Goal: Check status: Check status

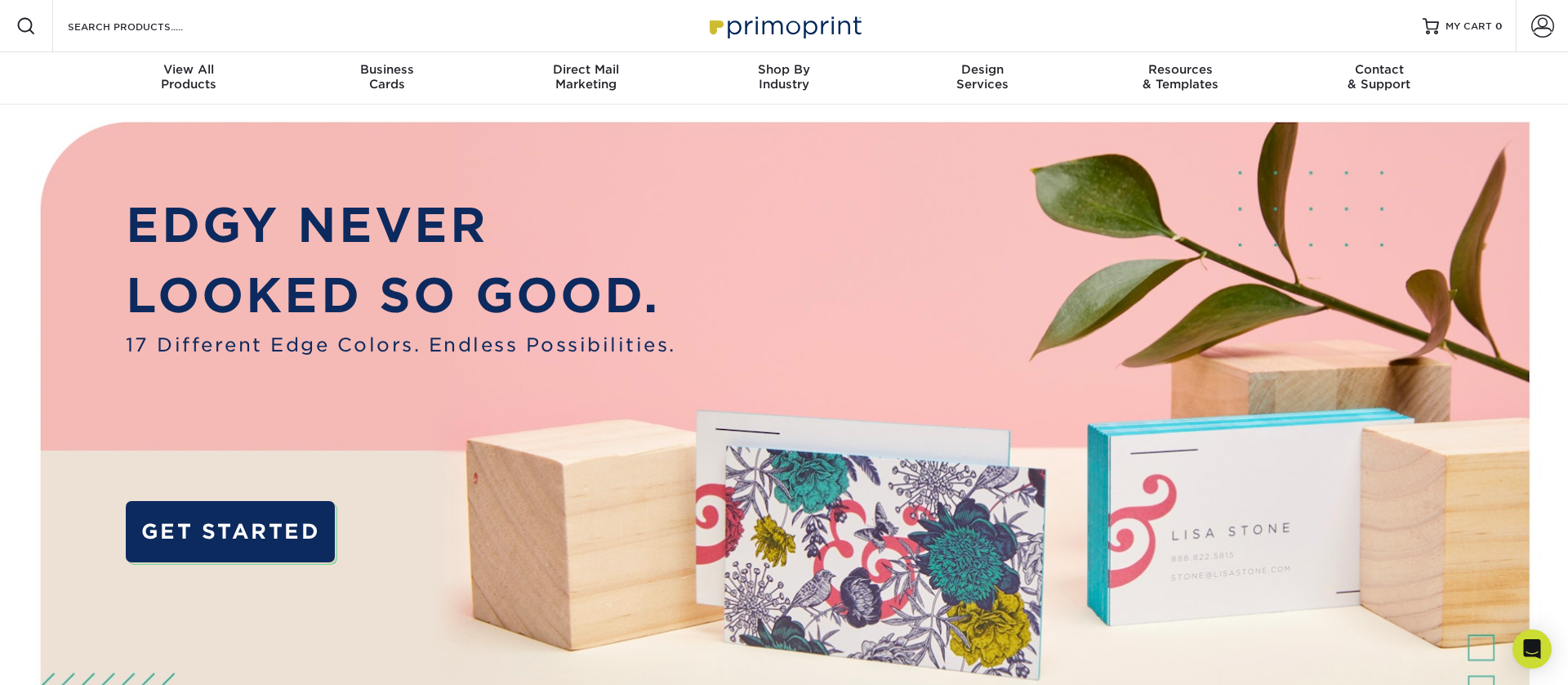
drag, startPoint x: 1529, startPoint y: 28, endPoint x: 1511, endPoint y: 45, distance: 24.8
click at [1529, 28] on link "Account" at bounding box center [1542, 26] width 52 height 52
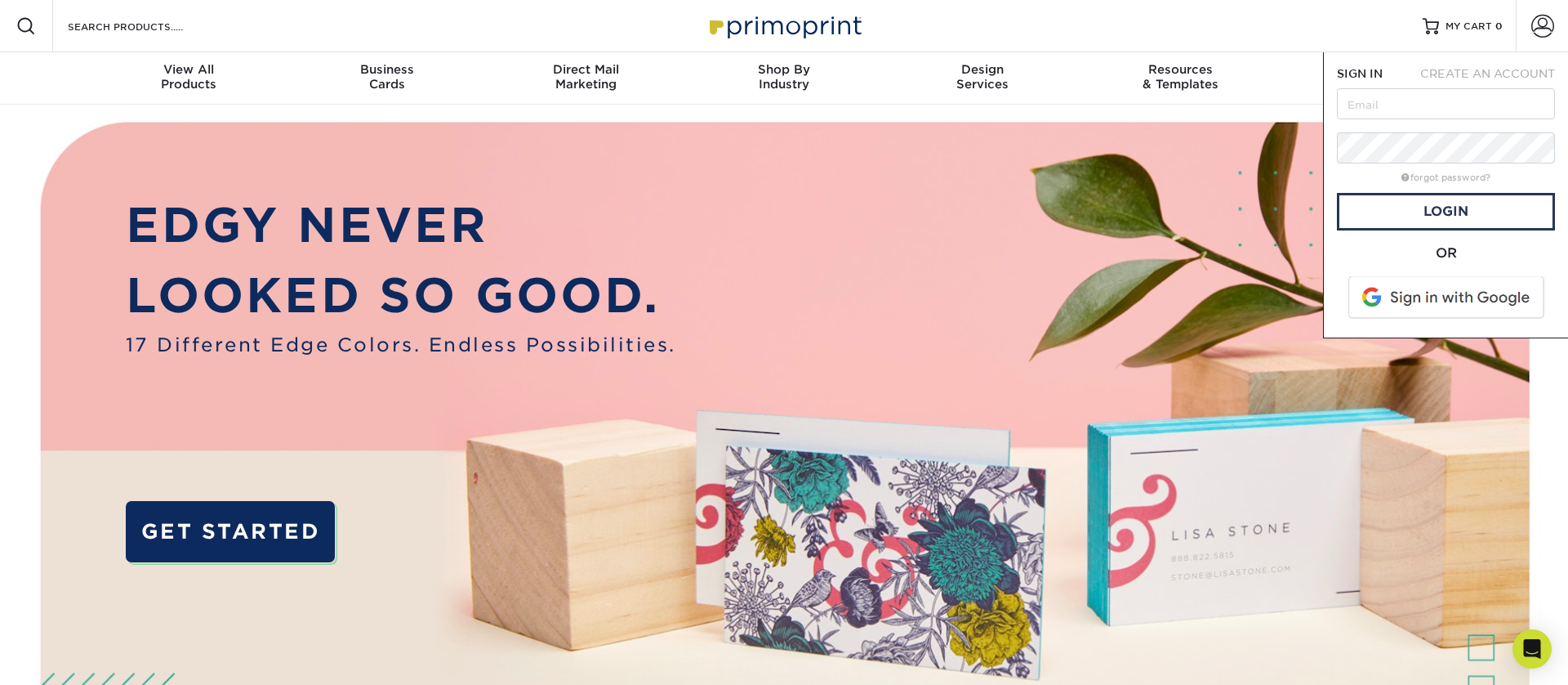
click at [1428, 291] on span at bounding box center [1447, 297] width 208 height 43
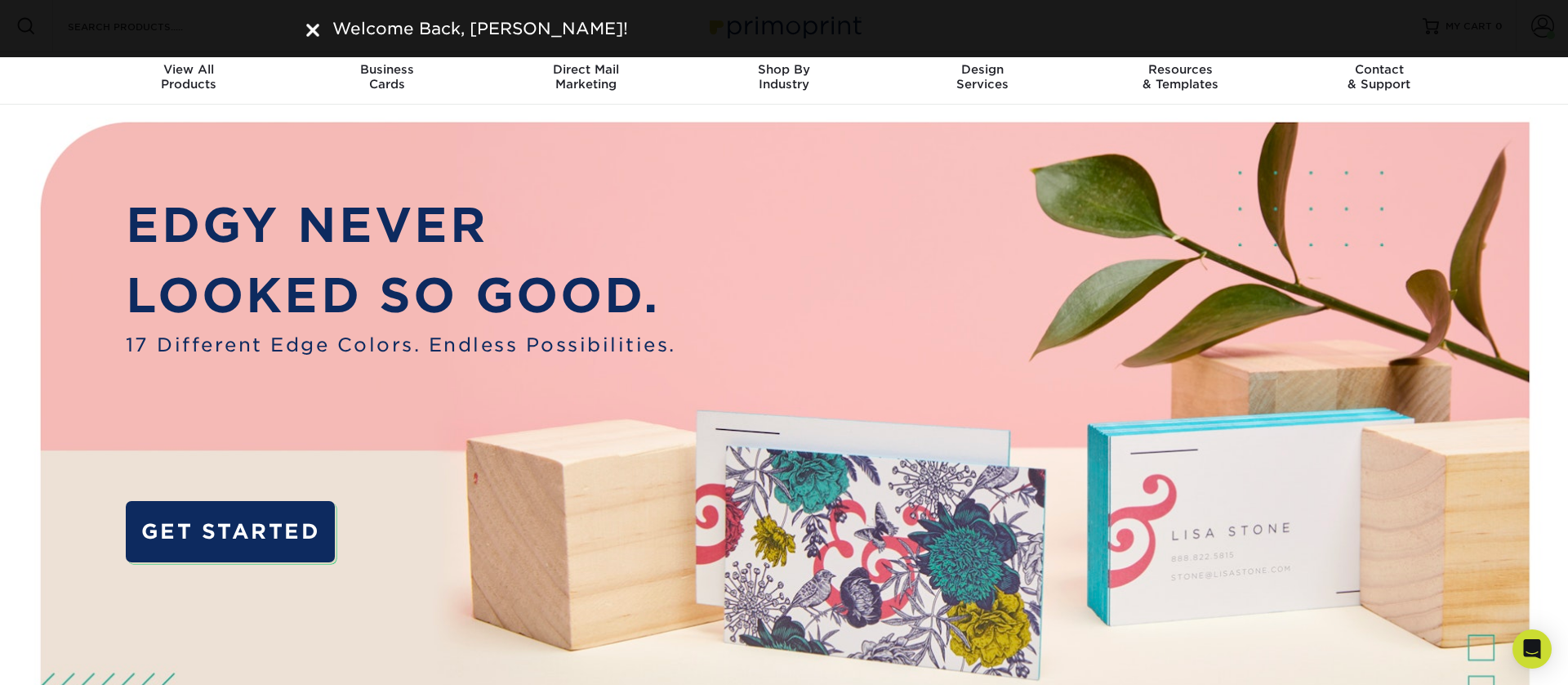
click at [305, 26] on div "Welcome Back, CRISTIAN!" at bounding box center [784, 28] width 980 height 24
drag, startPoint x: 311, startPoint y: 25, endPoint x: 383, endPoint y: 22, distance: 72.1
click at [310, 25] on img at bounding box center [313, 30] width 13 height 13
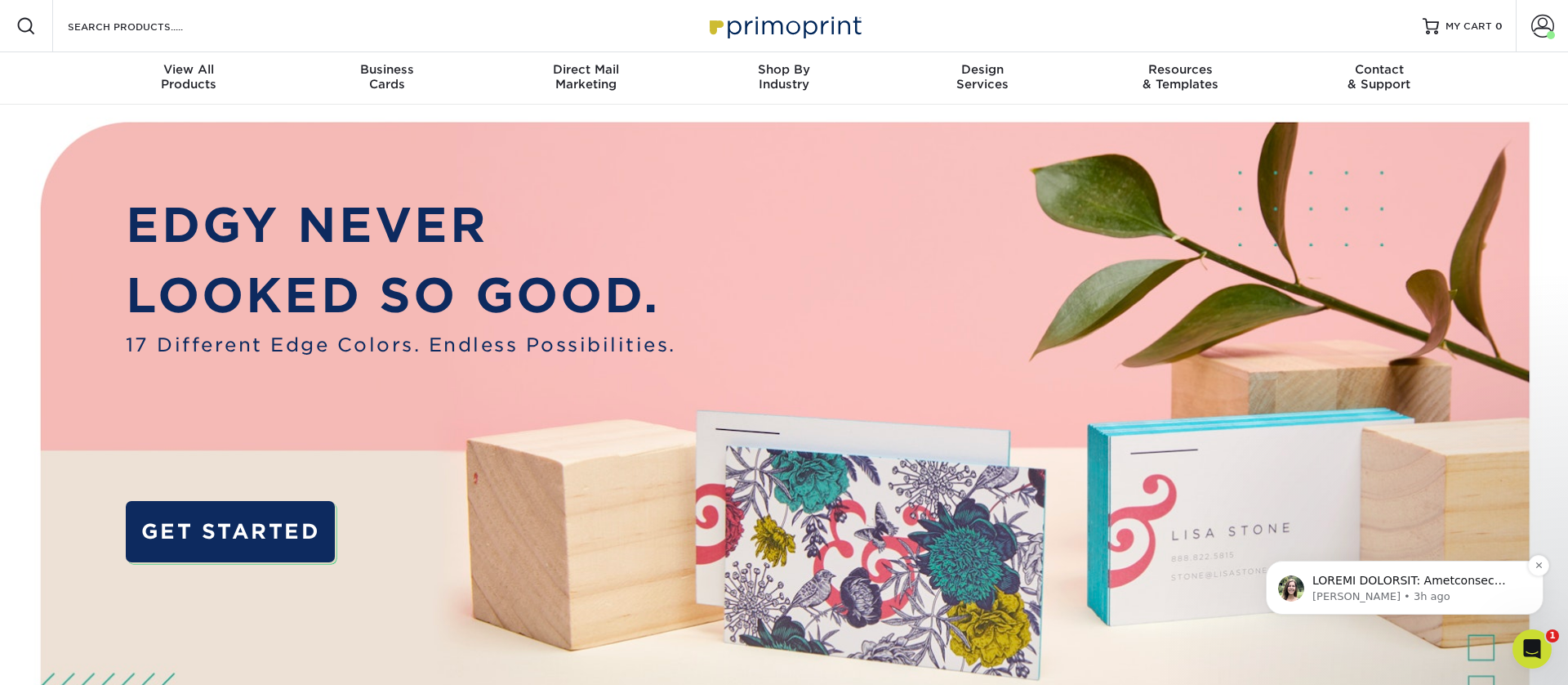
click at [1363, 595] on p "Julie • 3h ago" at bounding box center [1417, 597] width 211 height 15
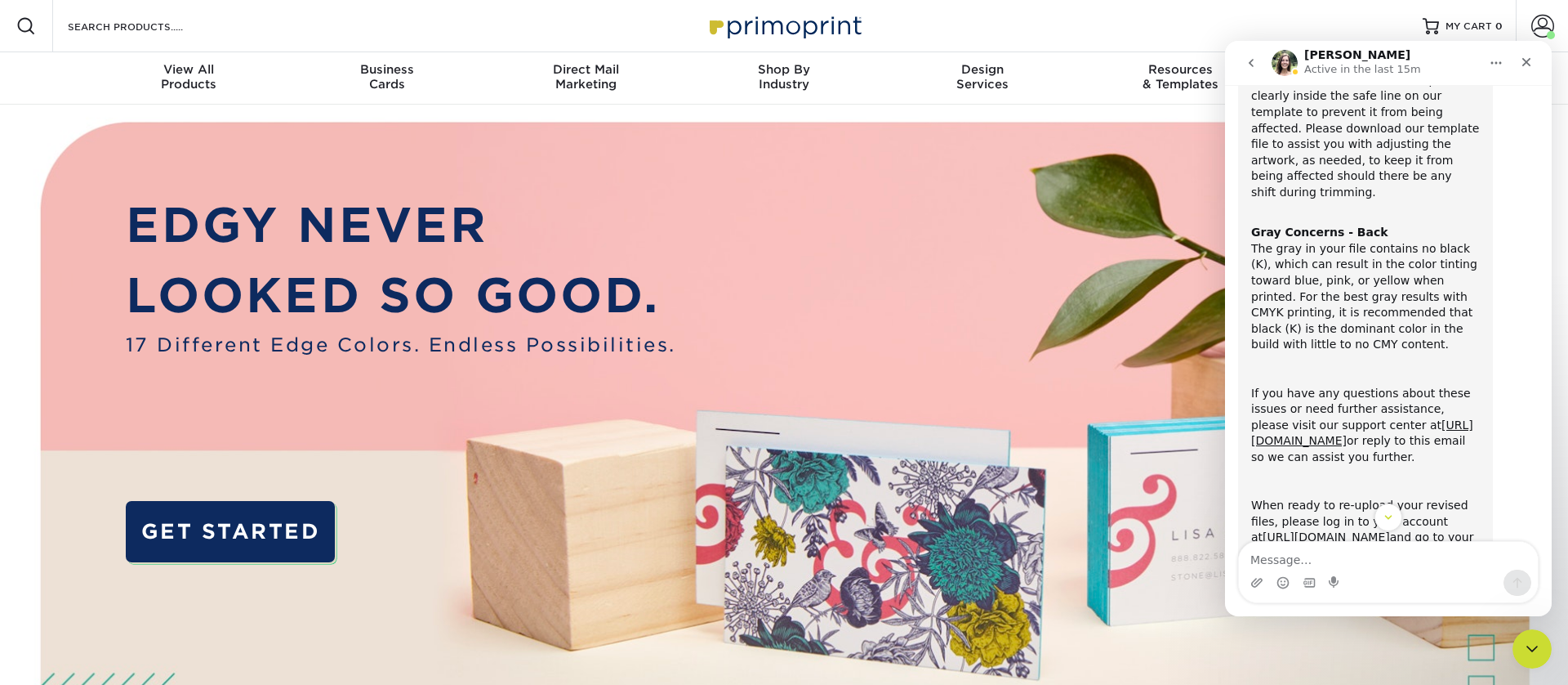
scroll to position [545, 0]
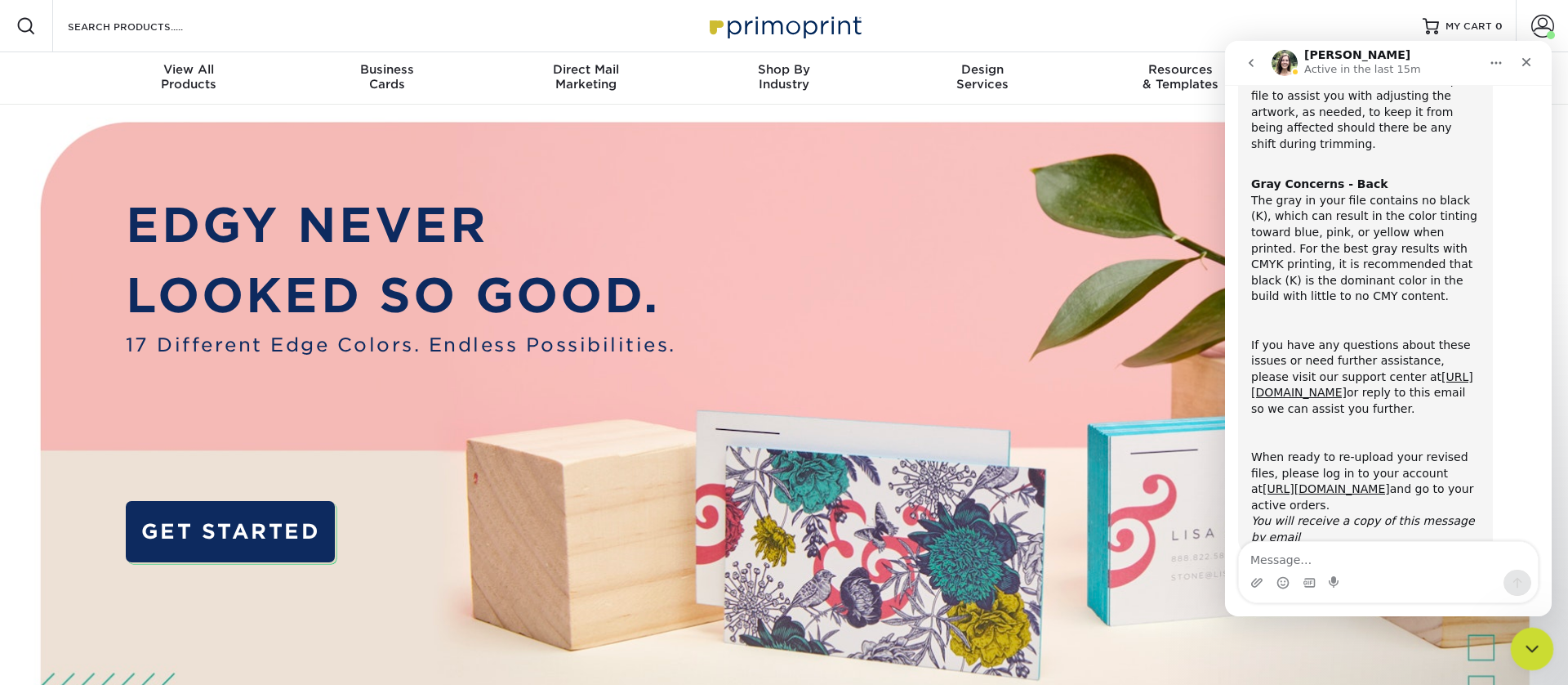
drag, startPoint x: 1528, startPoint y: 641, endPoint x: 1529, endPoint y: 630, distance: 11.0
click at [1528, 640] on icon "Close Intercom Messenger" at bounding box center [1529, 646] width 19 height 19
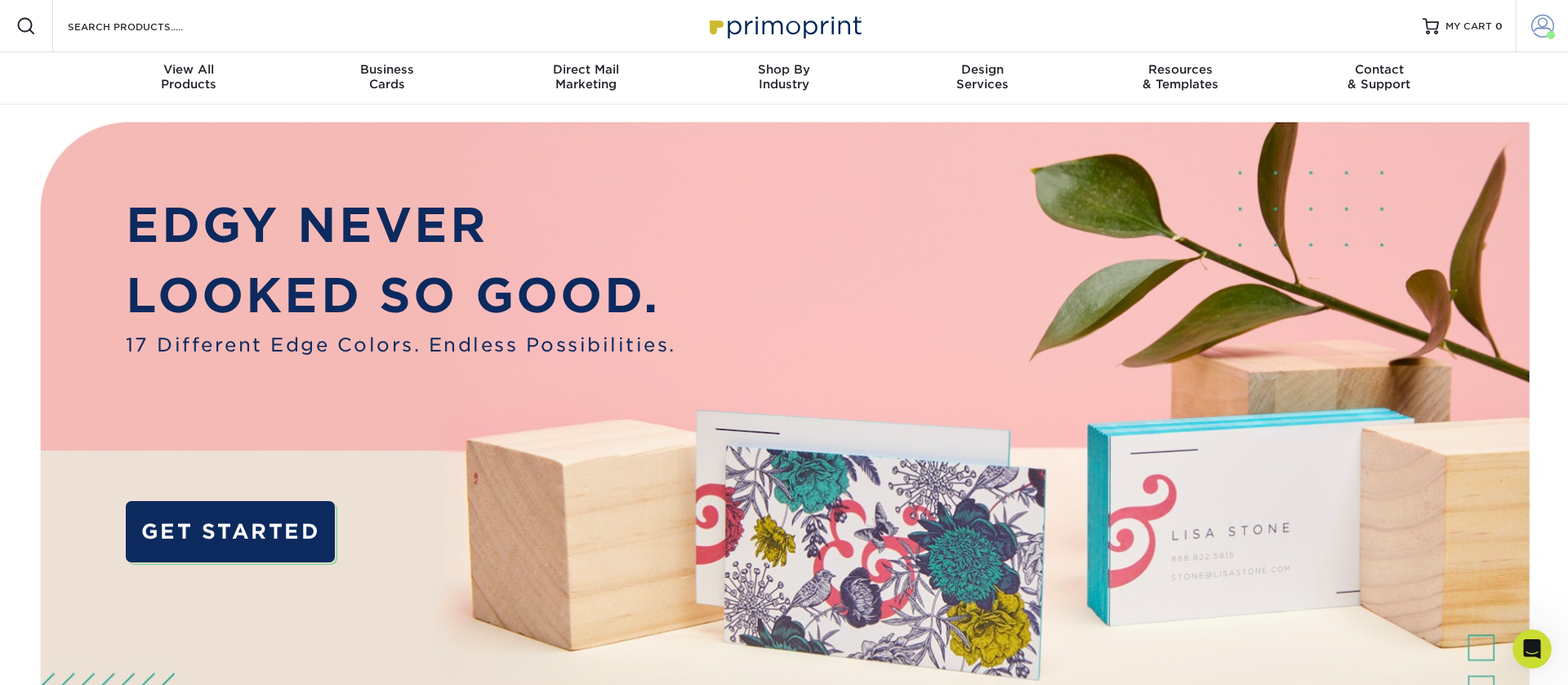
click at [1537, 29] on span at bounding box center [1542, 26] width 23 height 23
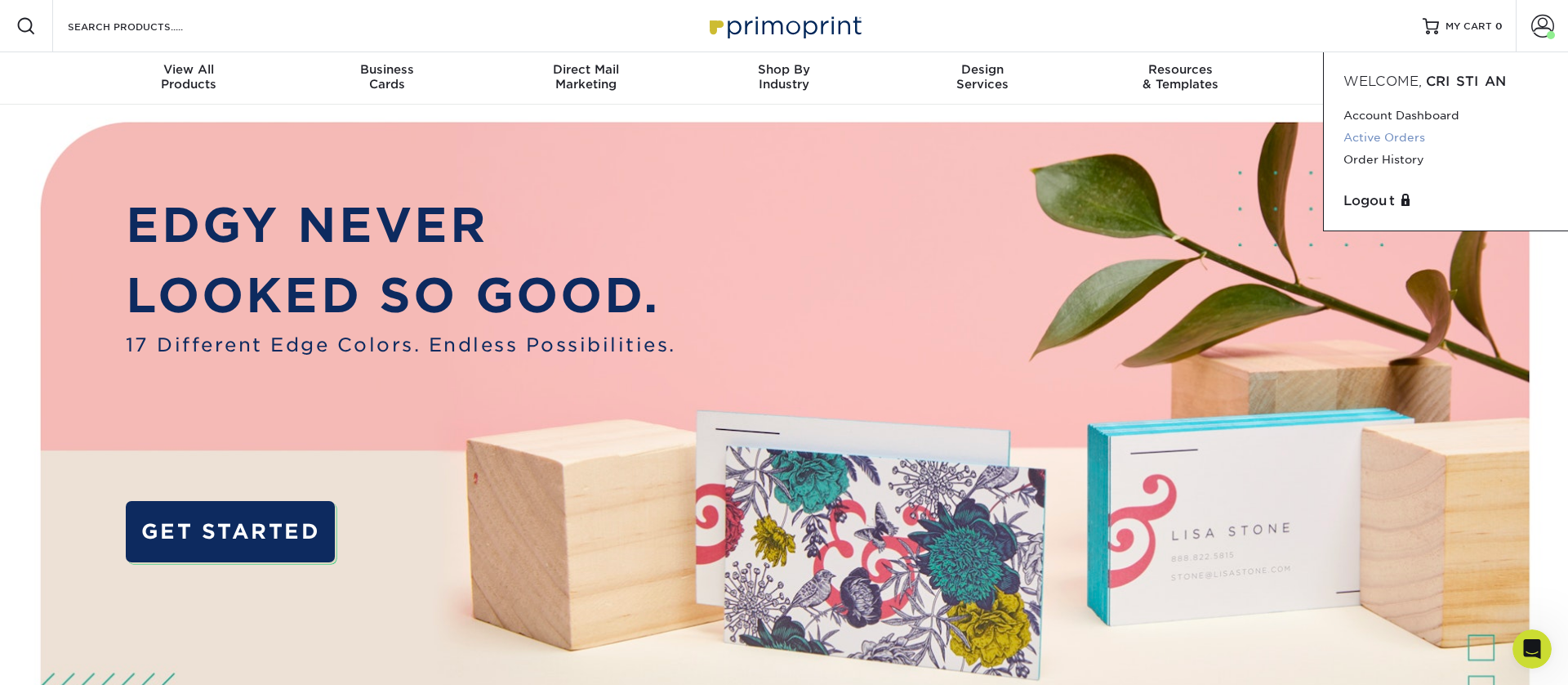
click at [1386, 139] on link "Active Orders" at bounding box center [1446, 138] width 205 height 22
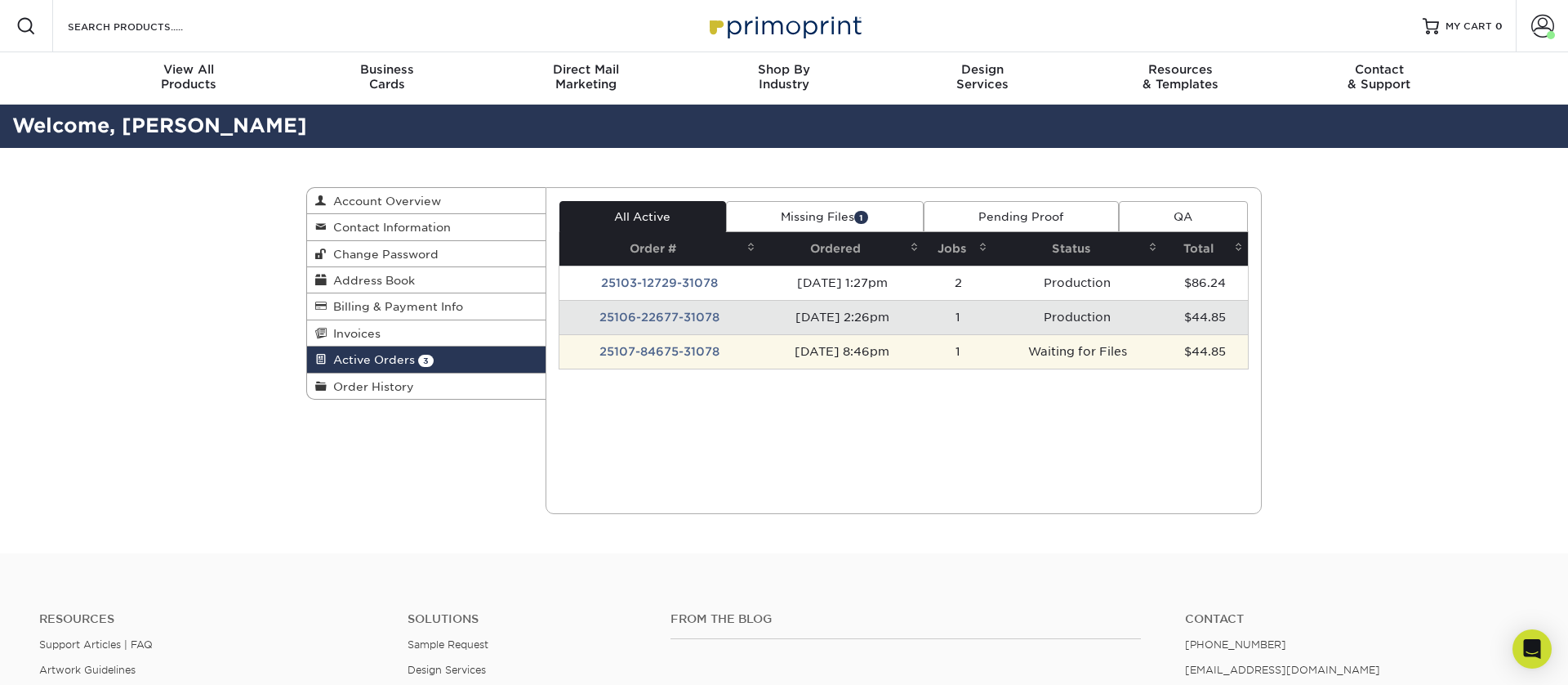
click at [722, 356] on td "25107-84675-31078" at bounding box center [659, 351] width 201 height 34
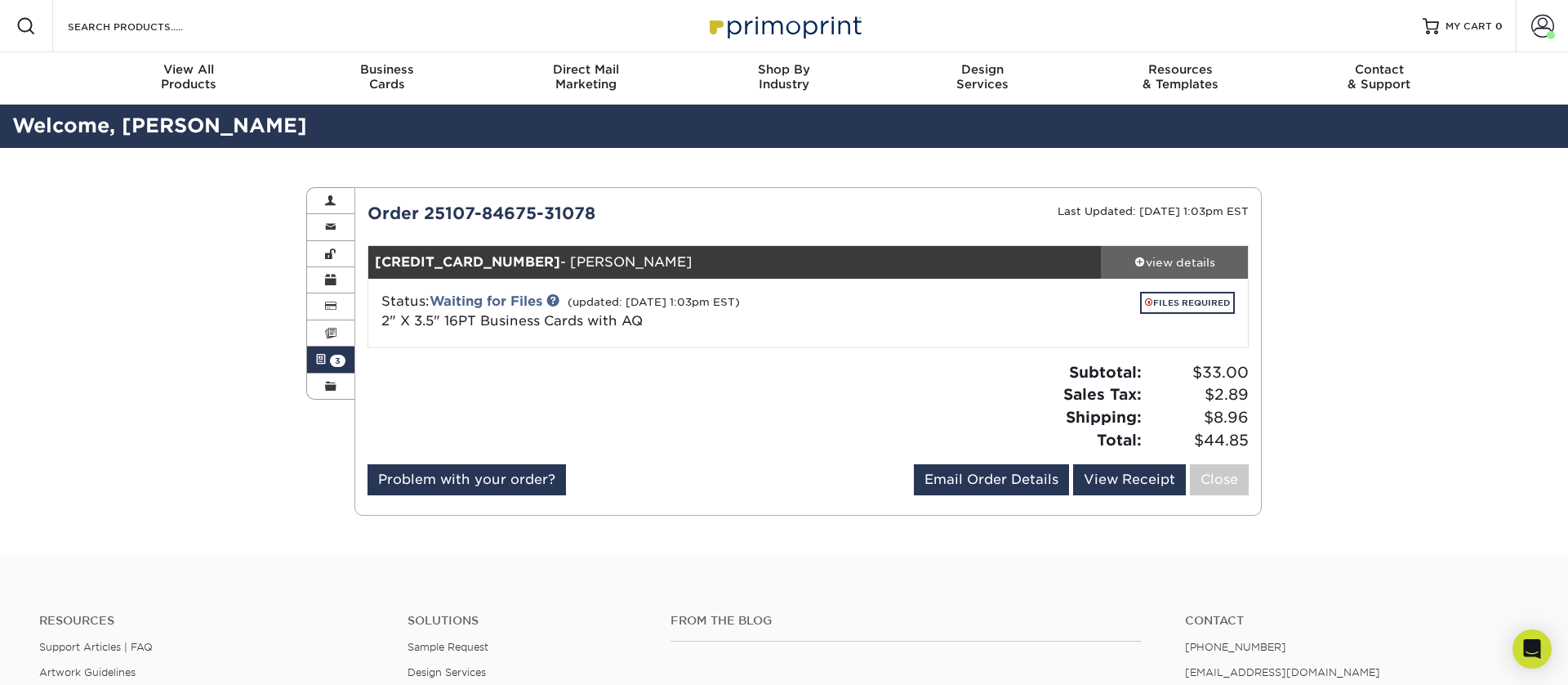
click at [1140, 259] on span at bounding box center [1140, 262] width 12 height 12
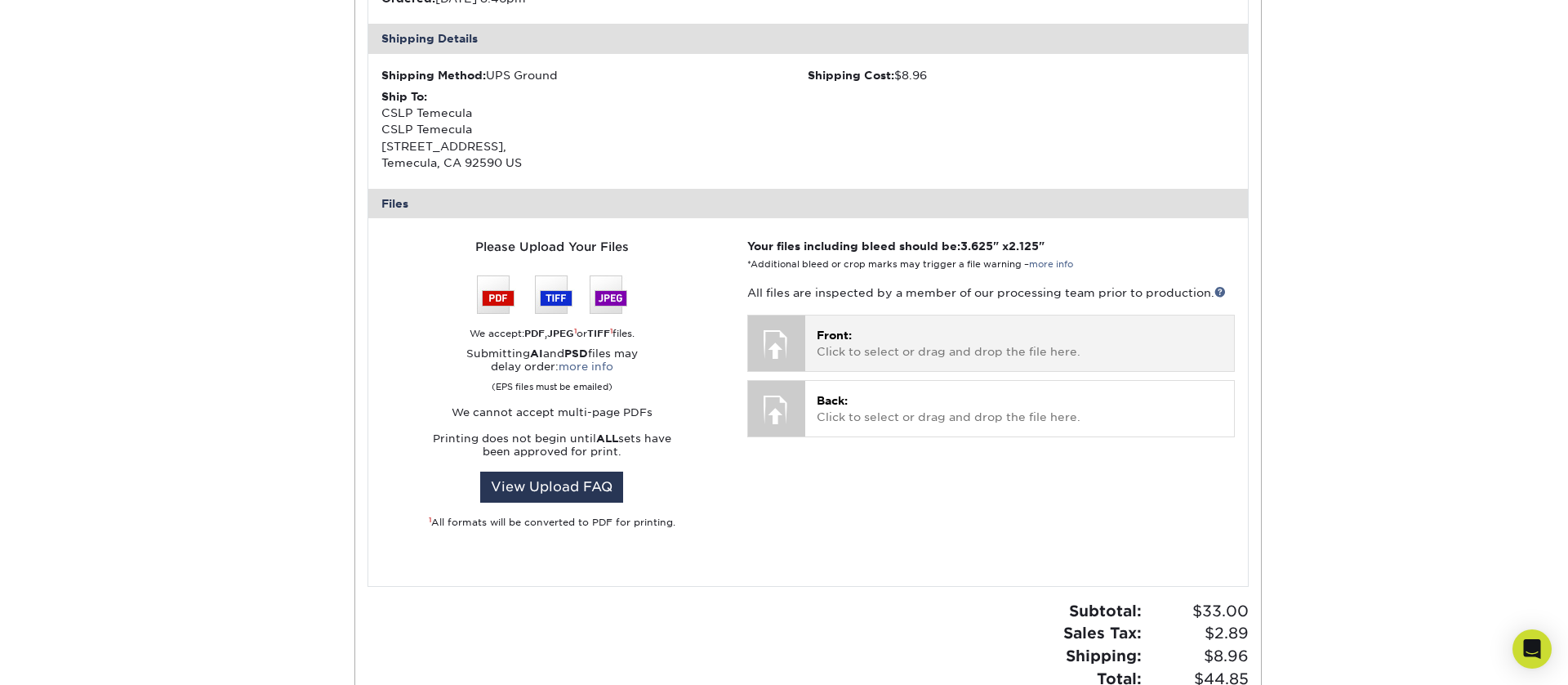
scroll to position [507, 0]
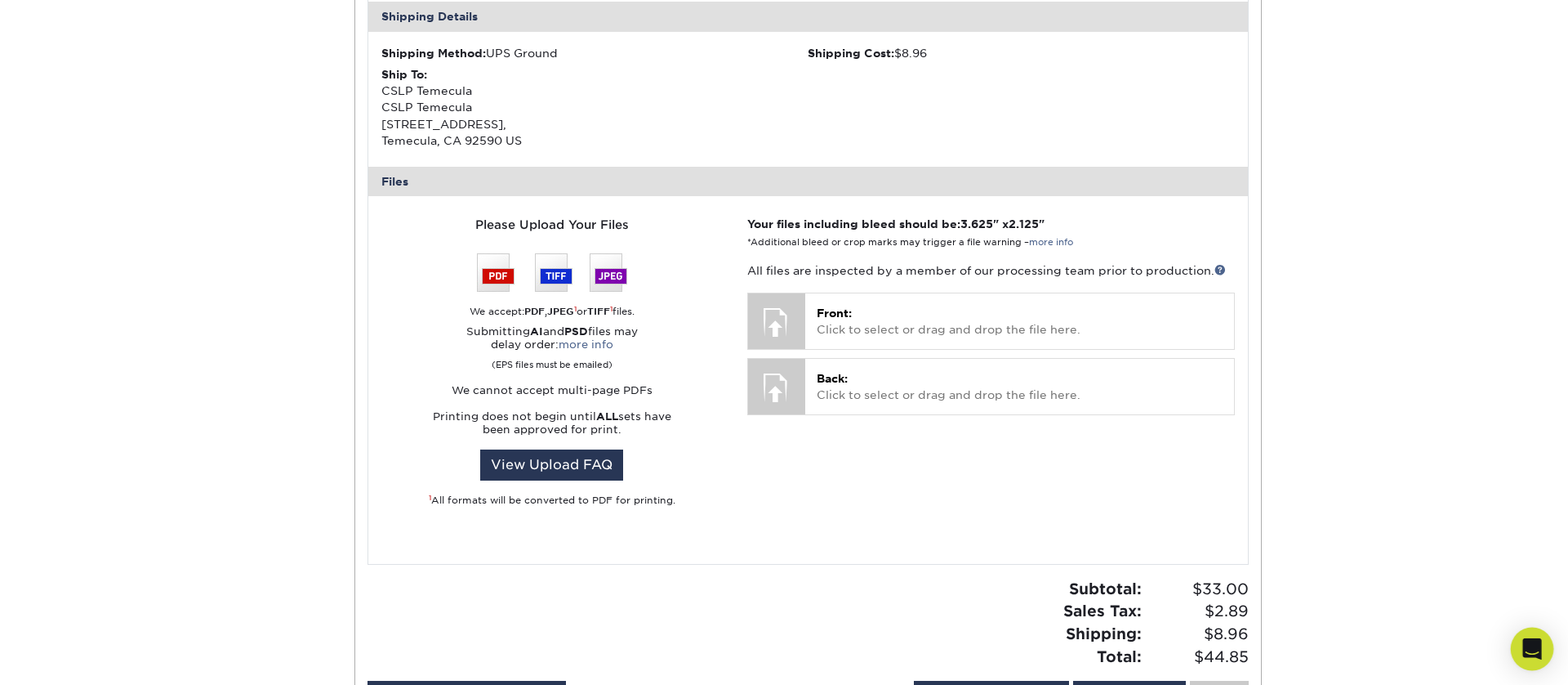
click at [1520, 647] on div "Open Intercom Messenger" at bounding box center [1533, 650] width 44 height 44
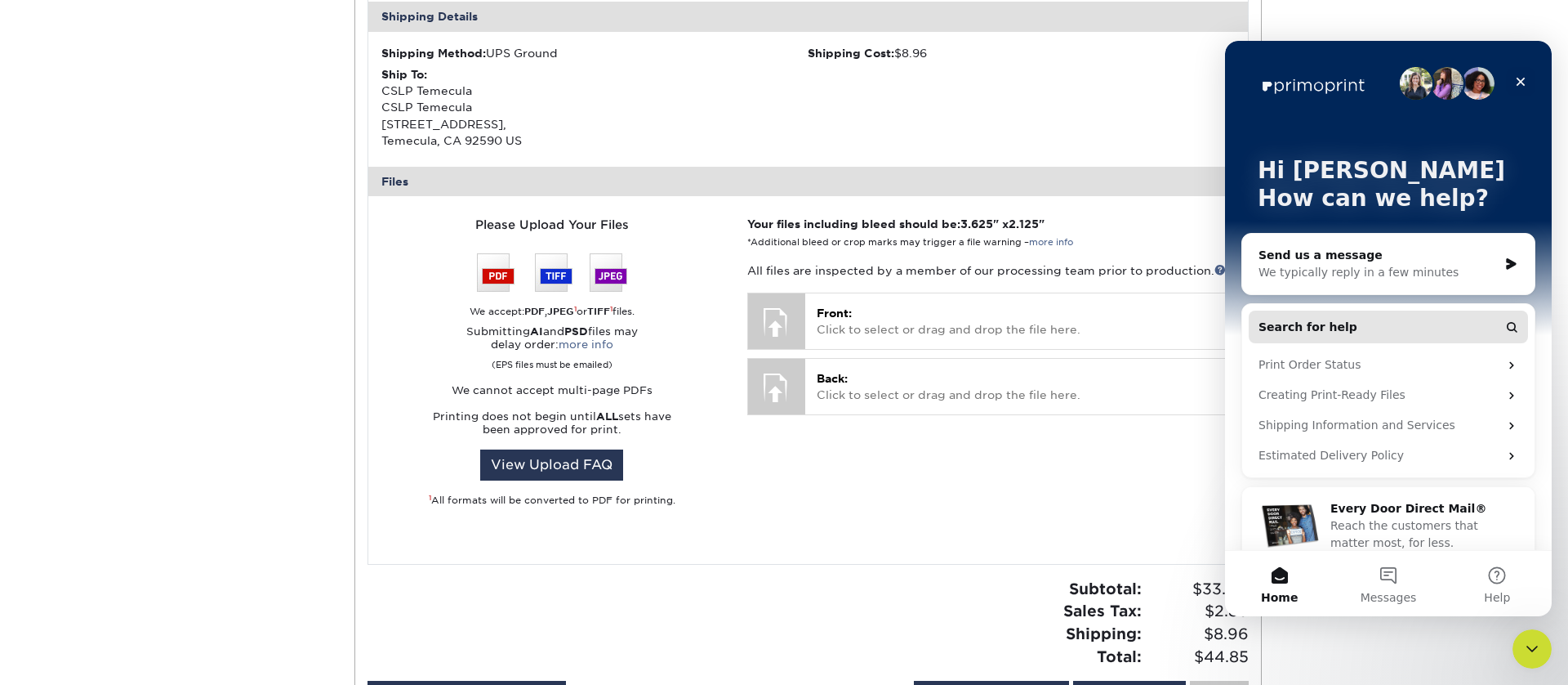
scroll to position [22, 0]
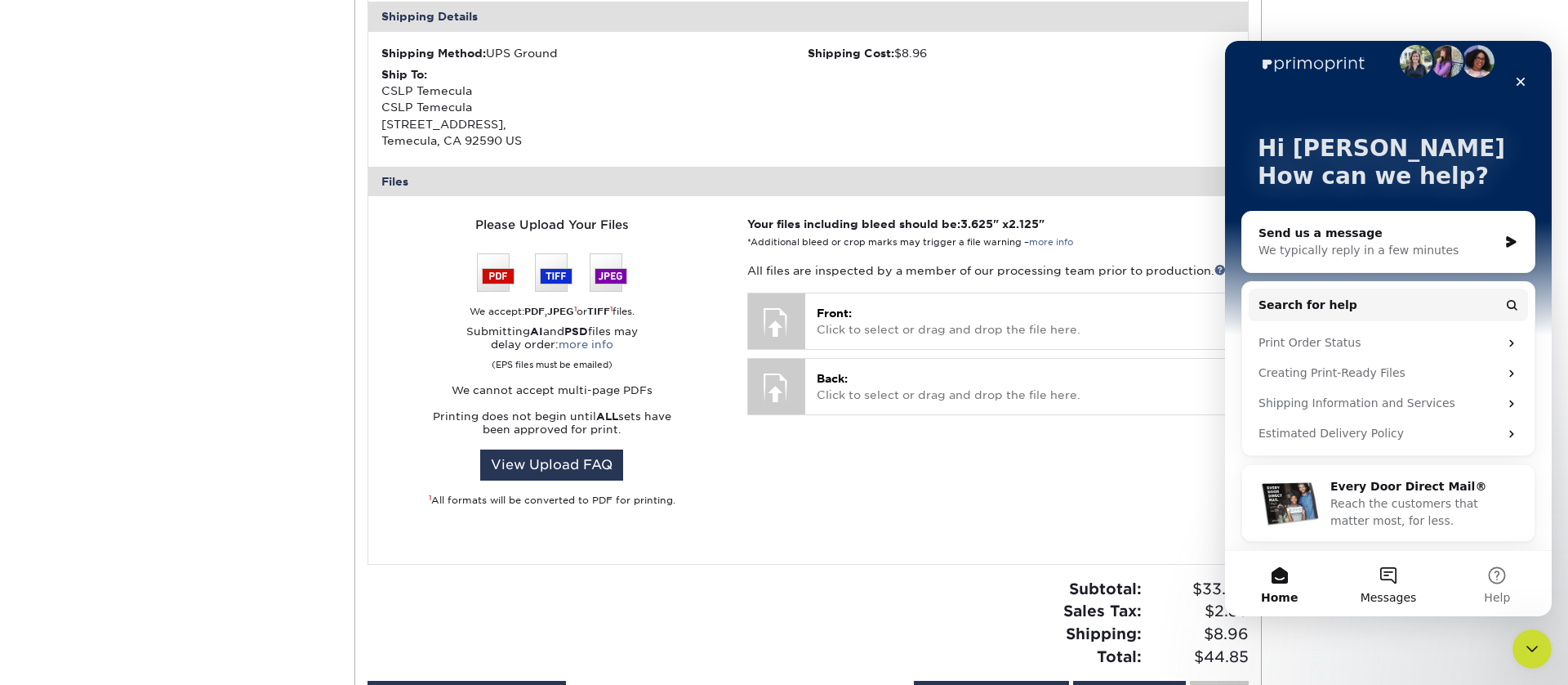
click at [1405, 582] on button "Messages" at bounding box center [1388, 583] width 108 height 65
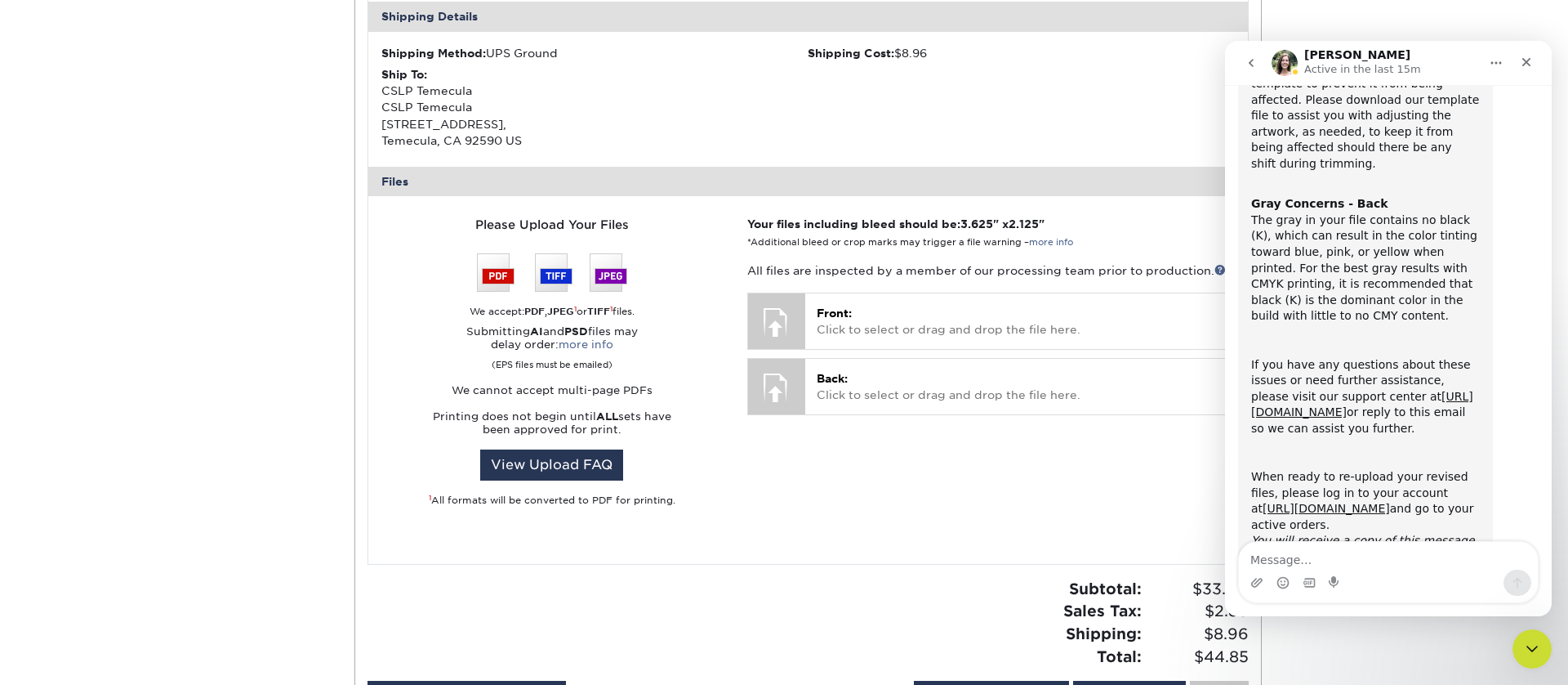
scroll to position [545, 0]
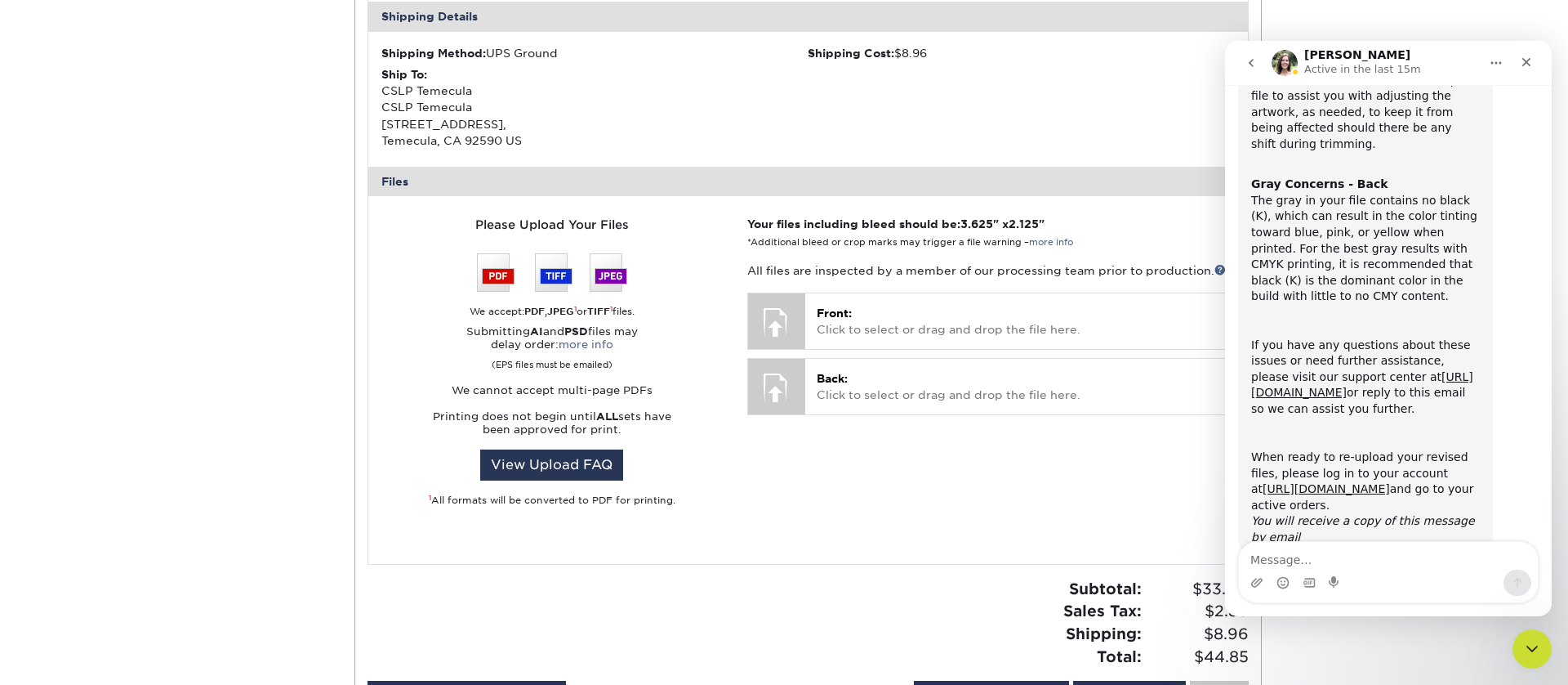
drag, startPoint x: 1290, startPoint y: 59, endPoint x: 1287, endPoint y: 67, distance: 8.5
click at [1290, 60] on img "Intercom messenger" at bounding box center [1284, 62] width 26 height 26
click at [1287, 67] on img "Intercom messenger" at bounding box center [1284, 62] width 26 height 26
click at [1322, 55] on h1 "[PERSON_NAME]" at bounding box center [1357, 55] width 107 height 13
drag, startPoint x: 1287, startPoint y: 65, endPoint x: 1266, endPoint y: 65, distance: 21.0
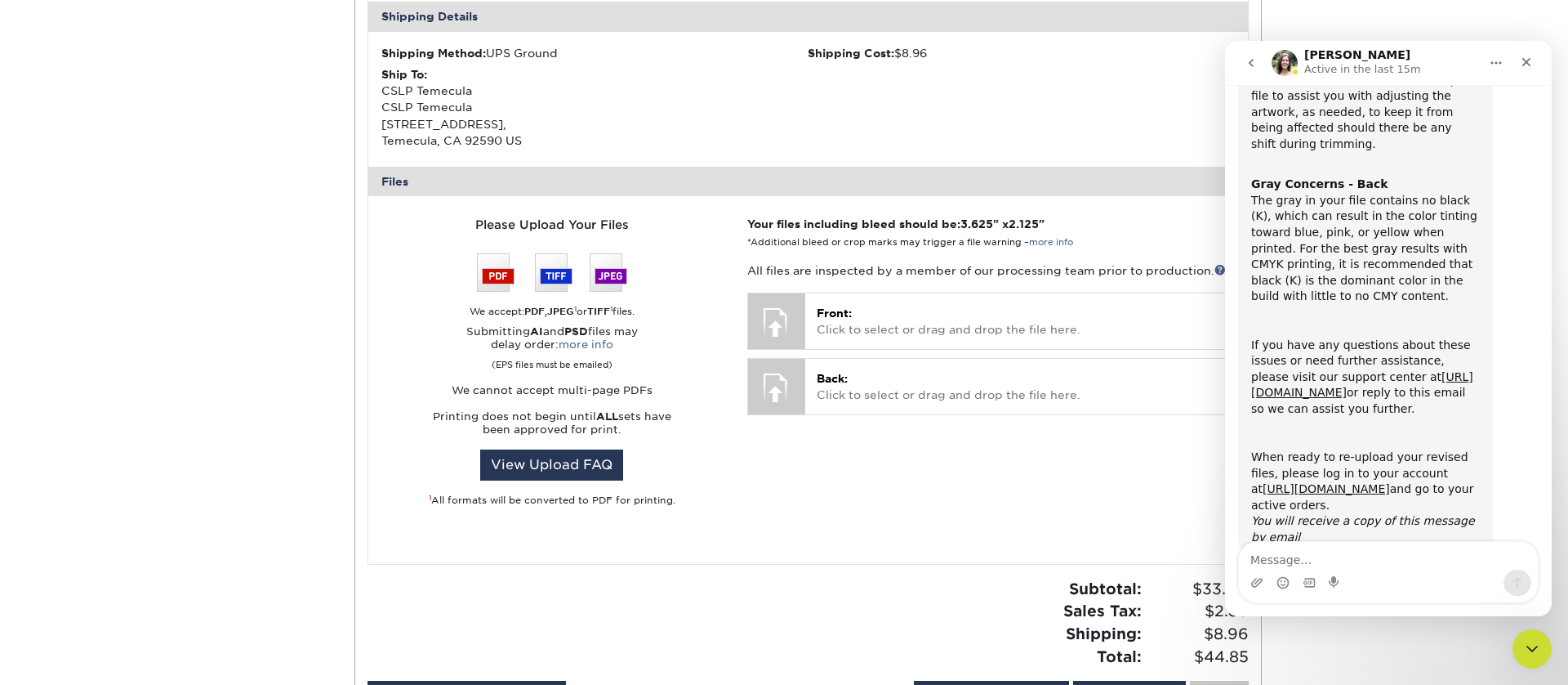
click at [1287, 65] on img "Intercom messenger" at bounding box center [1284, 62] width 26 height 26
click at [1249, 64] on icon "go back" at bounding box center [1252, 63] width 13 height 13
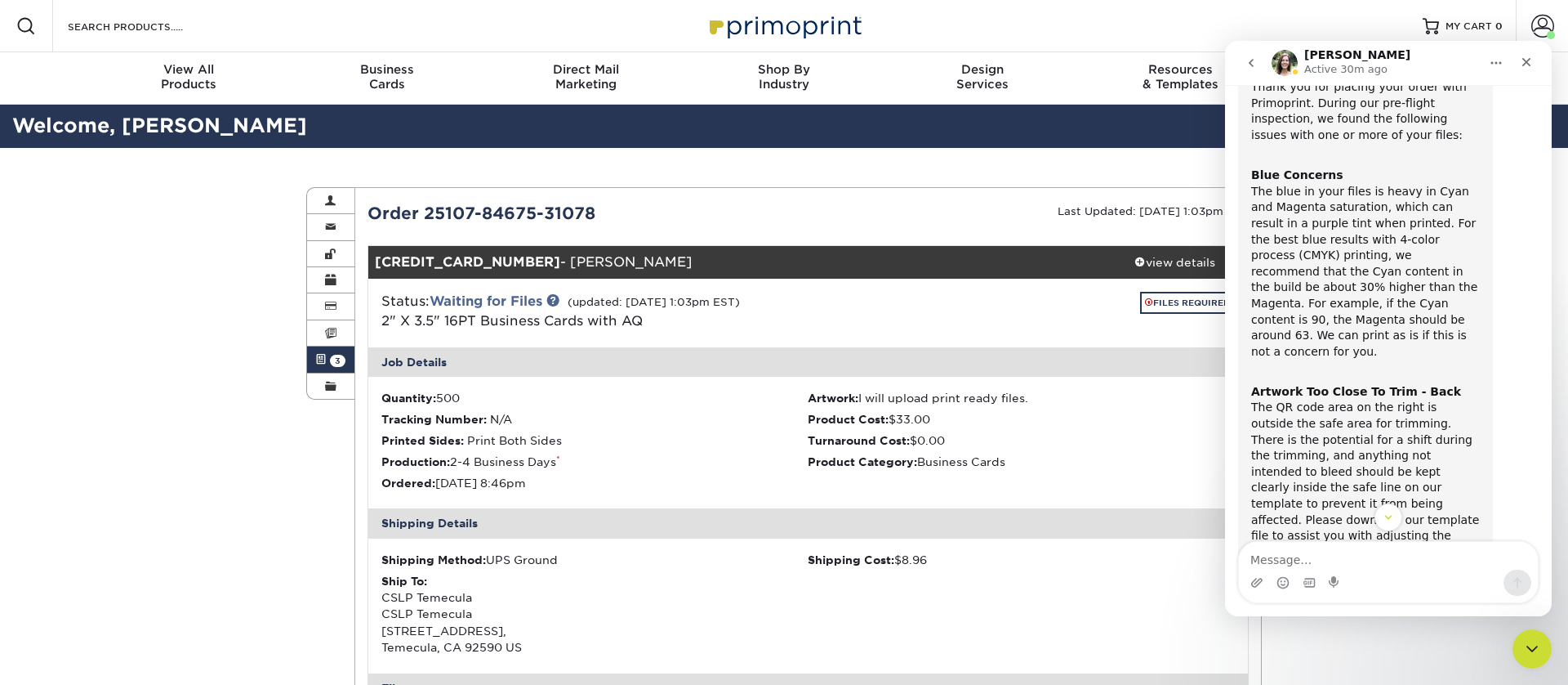
scroll to position [104, 0]
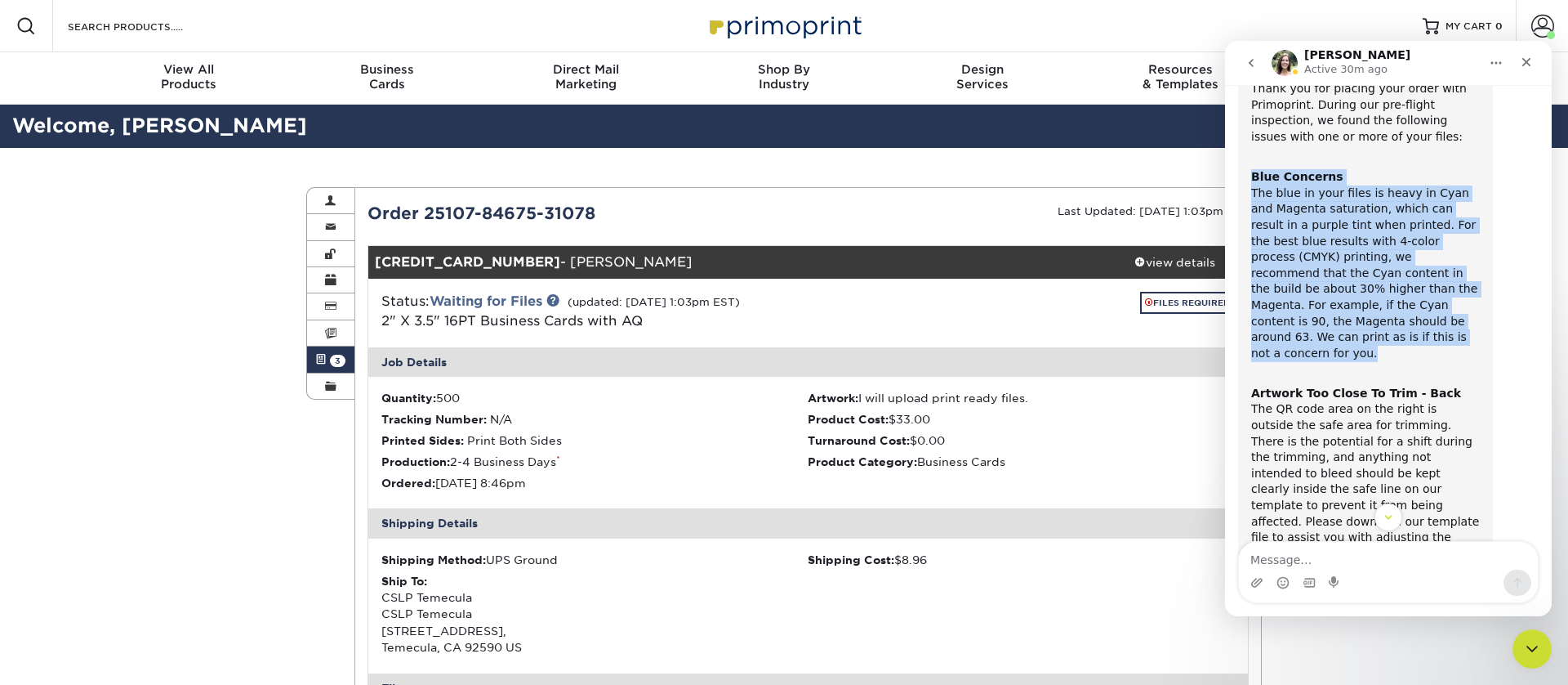
drag, startPoint x: 1256, startPoint y: 180, endPoint x: 1353, endPoint y: 341, distance: 188.0
click at [1353, 341] on div "Blue Concerns The blue in your files is heavy in Cyan and Magenta saturation, w…" at bounding box center [1365, 258] width 229 height 208
copy div "Blue Concerns The blue in your files is heavy in Cyan and Magenta saturation, w…"
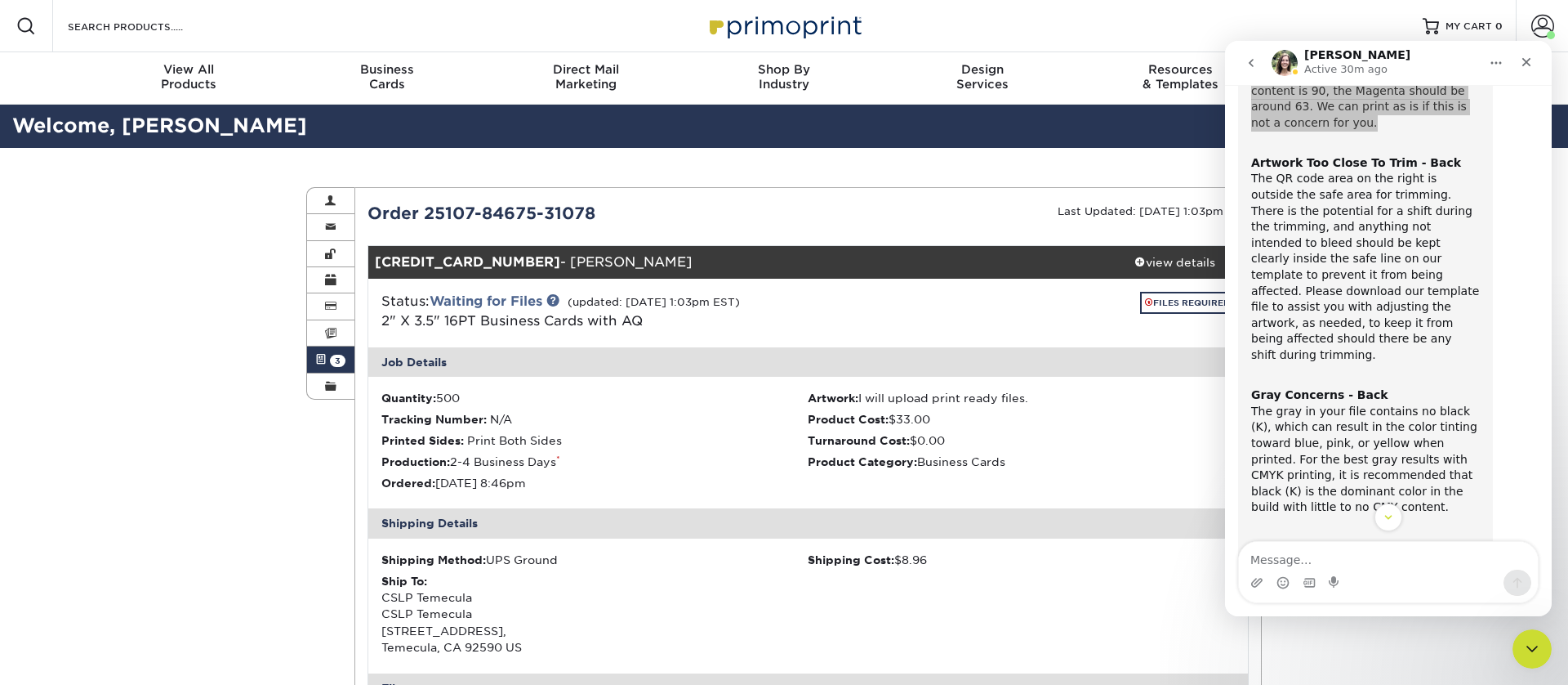
scroll to position [248, 0]
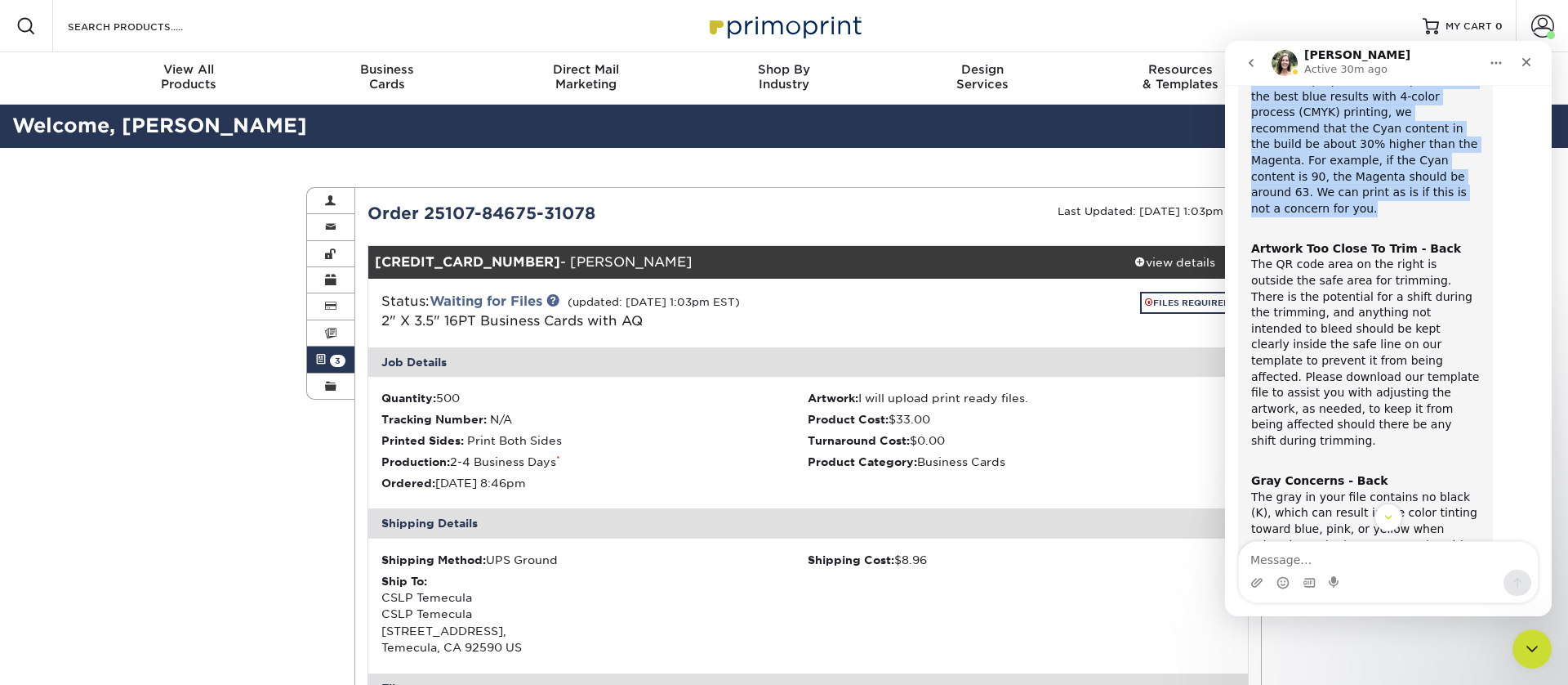
click at [1333, 313] on div "Artwork Too Close To Trim - Back The QR code area on the right is outside the s…" at bounding box center [1365, 337] width 229 height 224
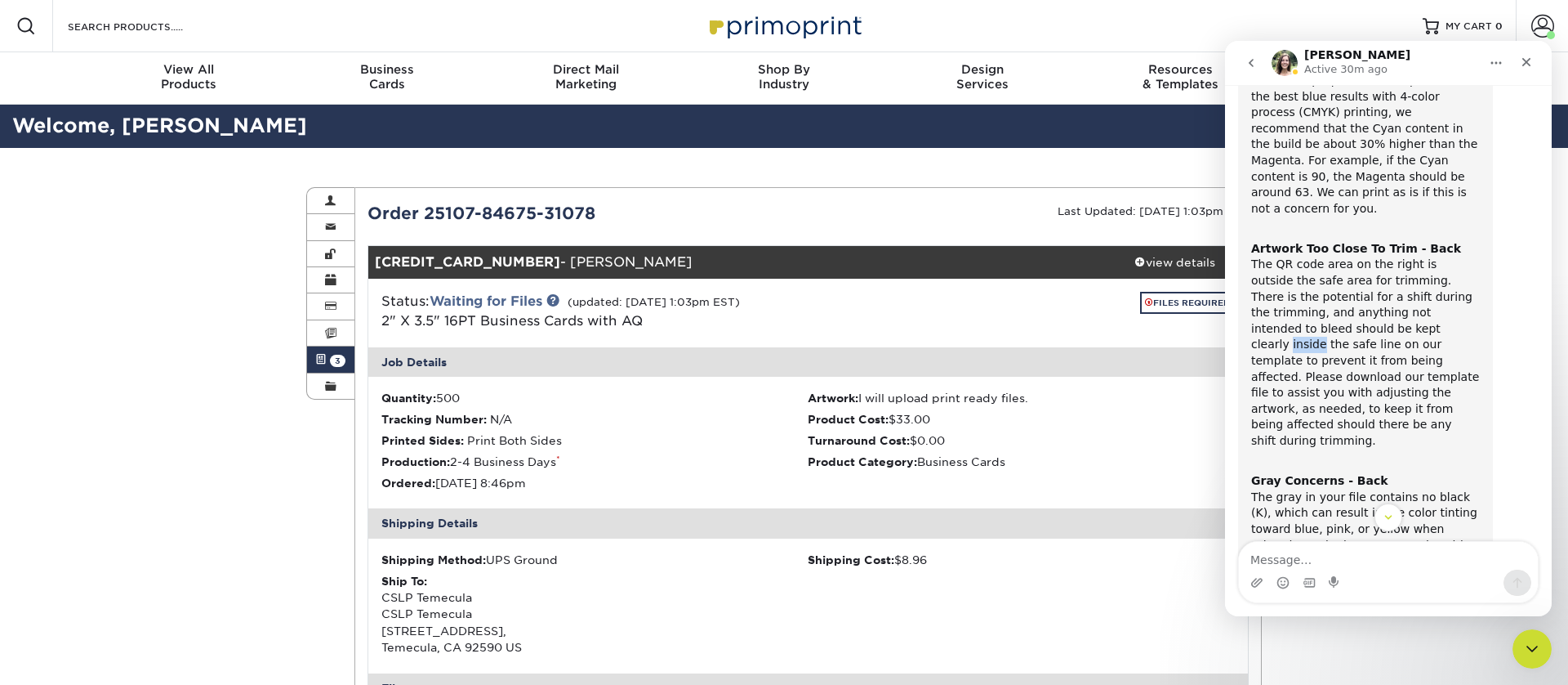
click at [1333, 313] on div "Artwork Too Close To Trim - Back The QR code area on the right is outside the s…" at bounding box center [1365, 337] width 229 height 224
click at [1262, 256] on div "Artwork Too Close To Trim - Back The QR code area on the right is outside the s…" at bounding box center [1365, 337] width 229 height 224
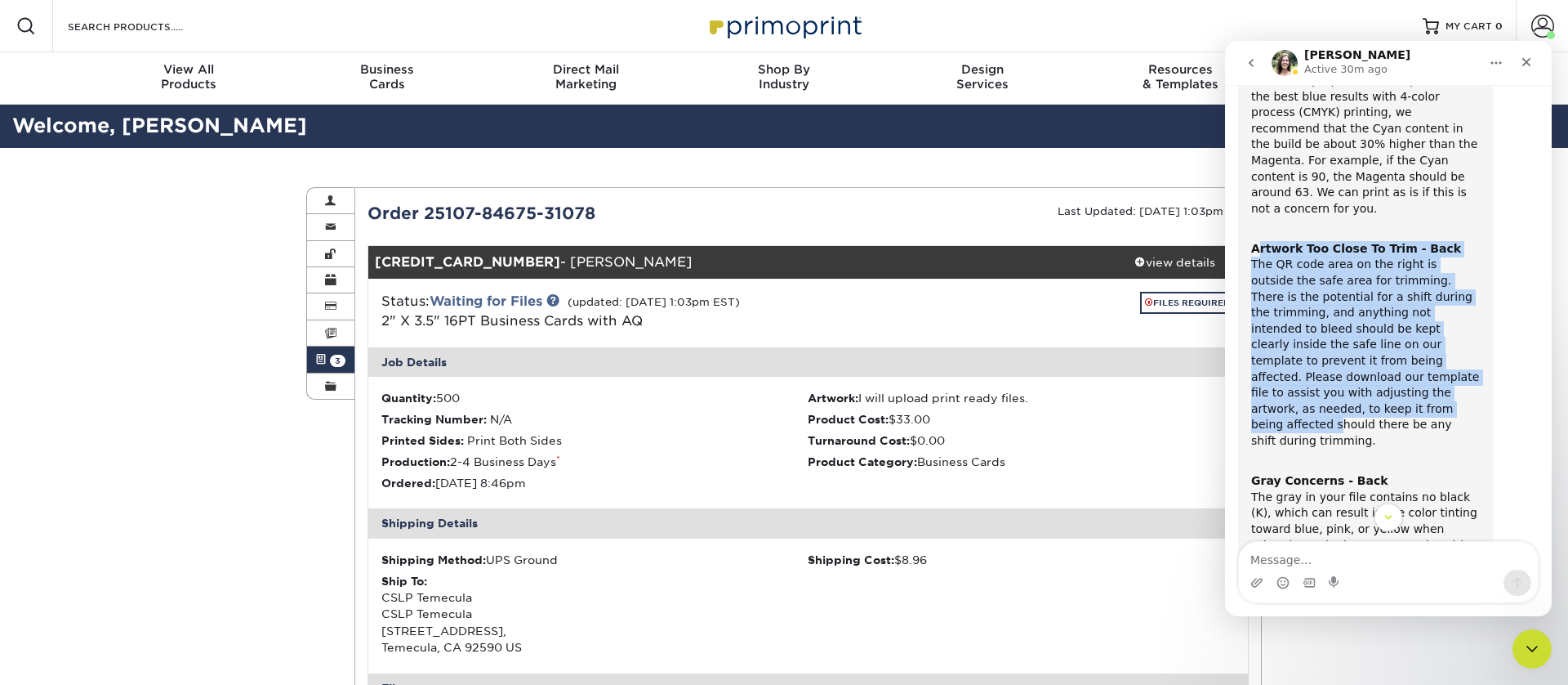
drag, startPoint x: 1256, startPoint y: 232, endPoint x: 1413, endPoint y: 382, distance: 217.1
click at [1414, 382] on div "Artwork Too Close To Trim - Back The QR code area on the right is outside the s…" at bounding box center [1365, 337] width 229 height 224
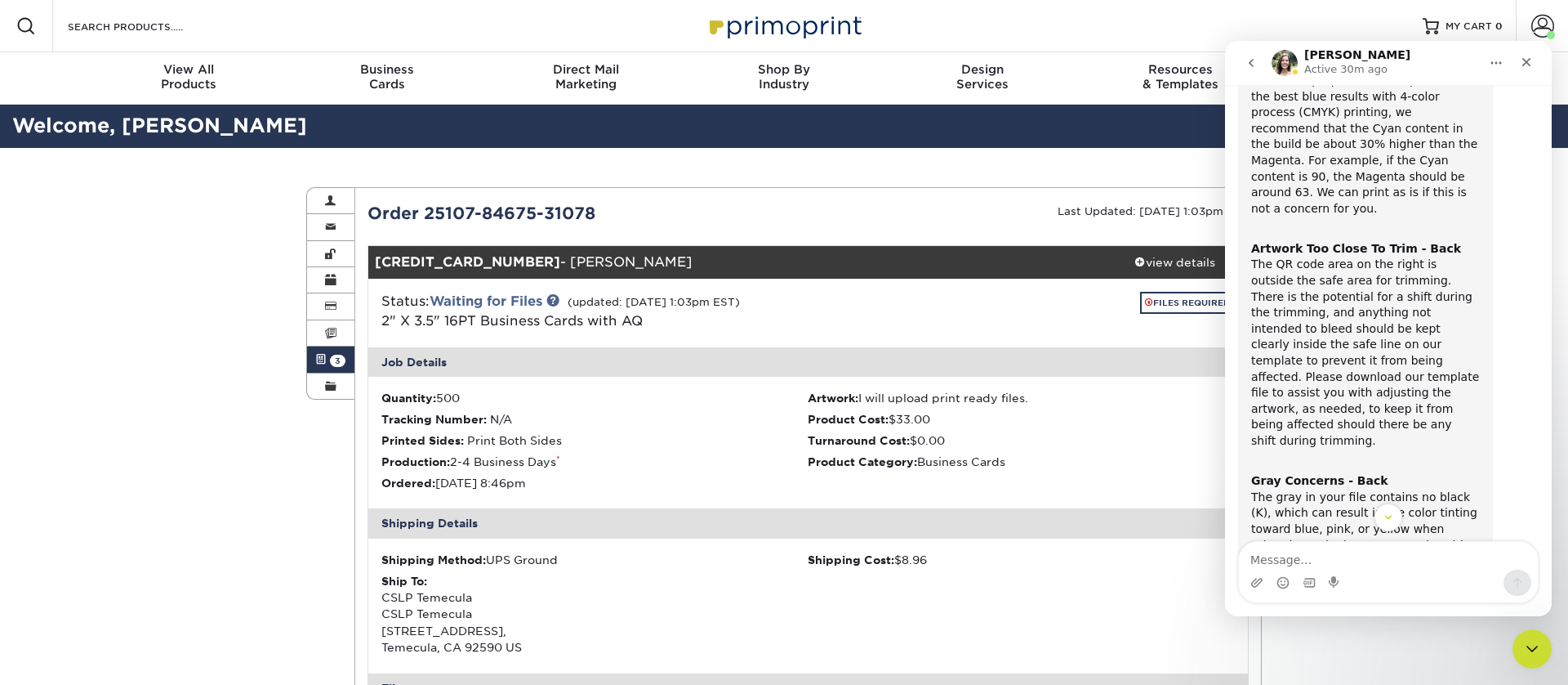
drag, startPoint x: 1410, startPoint y: 384, endPoint x: 1367, endPoint y: 304, distance: 90.8
click at [1410, 384] on div "Artwork Too Close To Trim - Back The QR code area on the right is outside the s…" at bounding box center [1365, 337] width 229 height 224
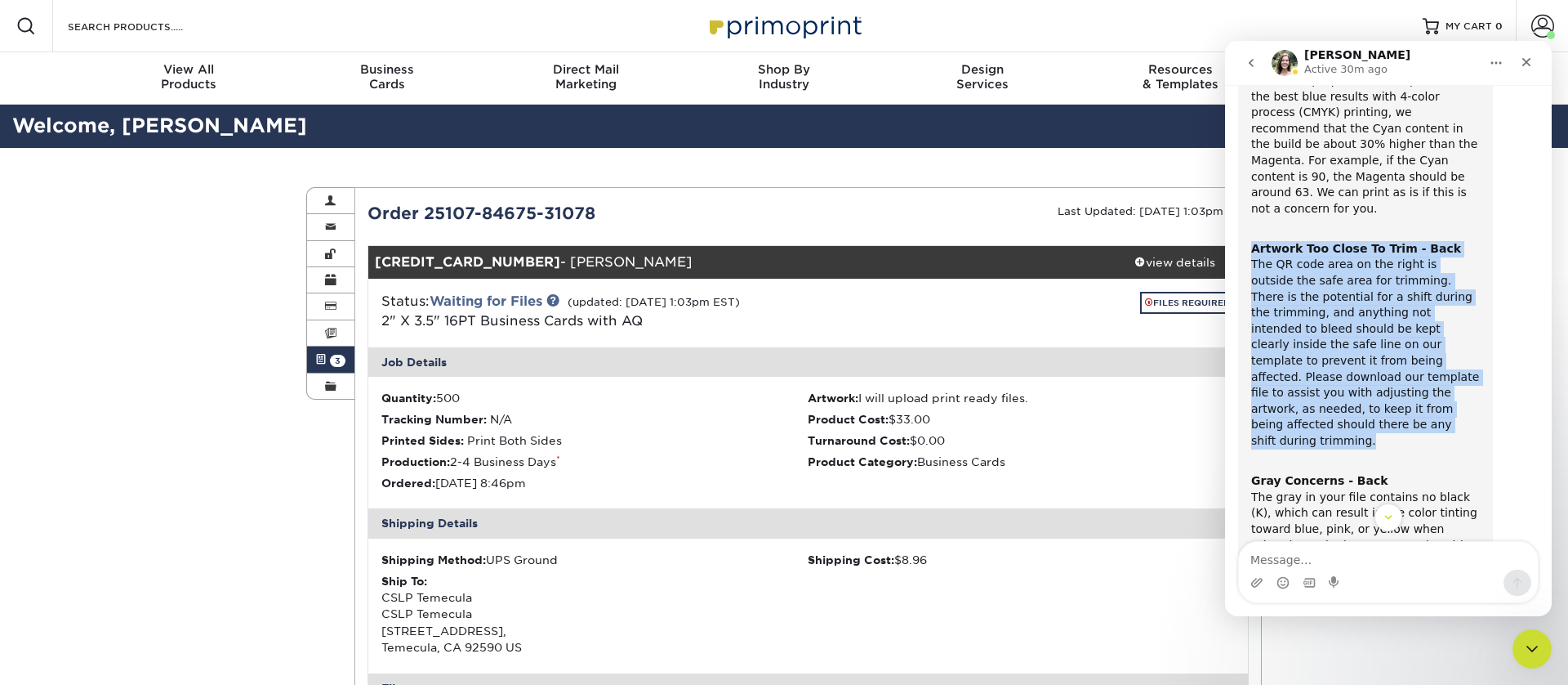
drag, startPoint x: 1253, startPoint y: 235, endPoint x: 1414, endPoint y: 397, distance: 228.4
click at [1414, 397] on div "Artwork Too Close To Trim - Back The QR code area on the right is outside the s…" at bounding box center [1365, 337] width 229 height 224
copy div "Artwork Too Close To Trim - Back The QR code area on the right is outside the s…"
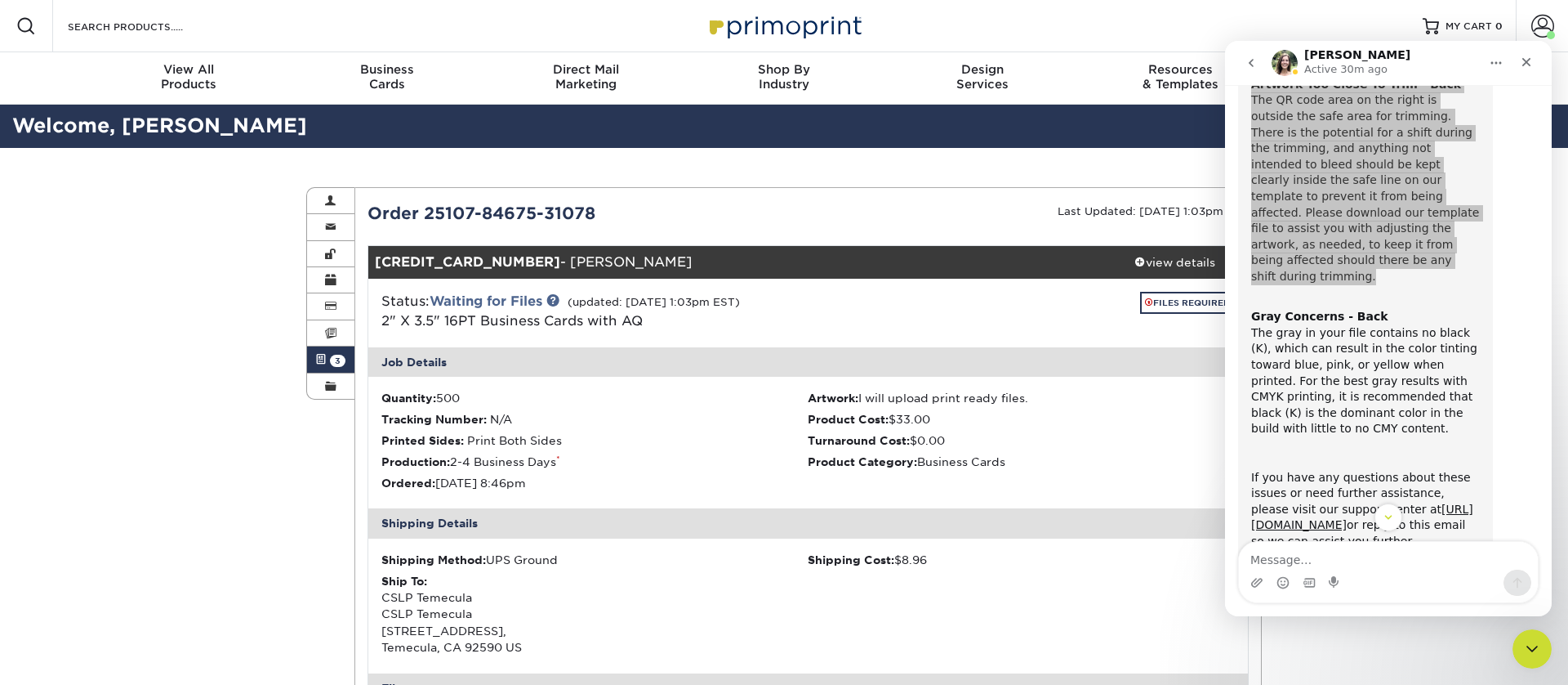
scroll to position [528, 0]
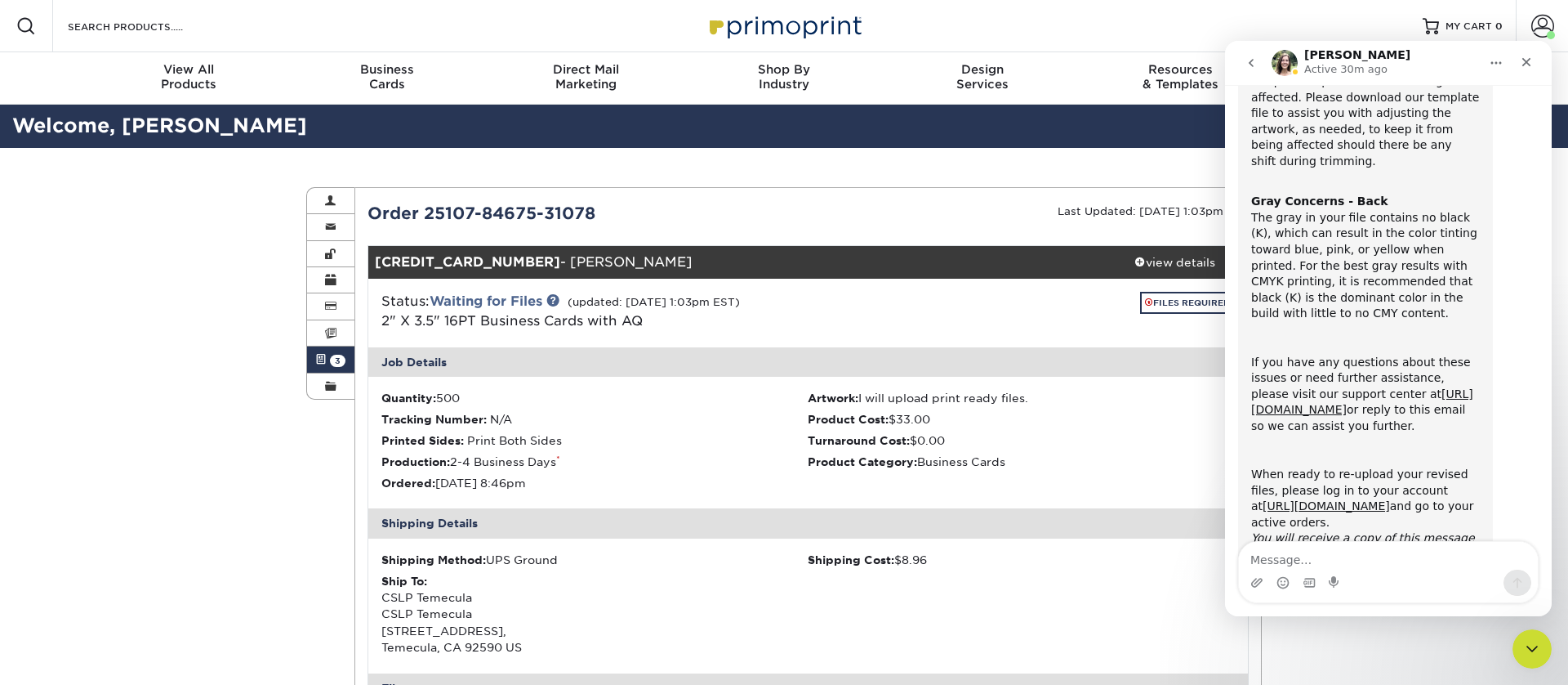
drag, startPoint x: 1318, startPoint y: 223, endPoint x: 1305, endPoint y: 219, distance: 13.6
click at [1318, 223] on div "Gray Concerns - Back The gray in your file contains no black (K), which can res…" at bounding box center [1365, 249] width 229 height 144
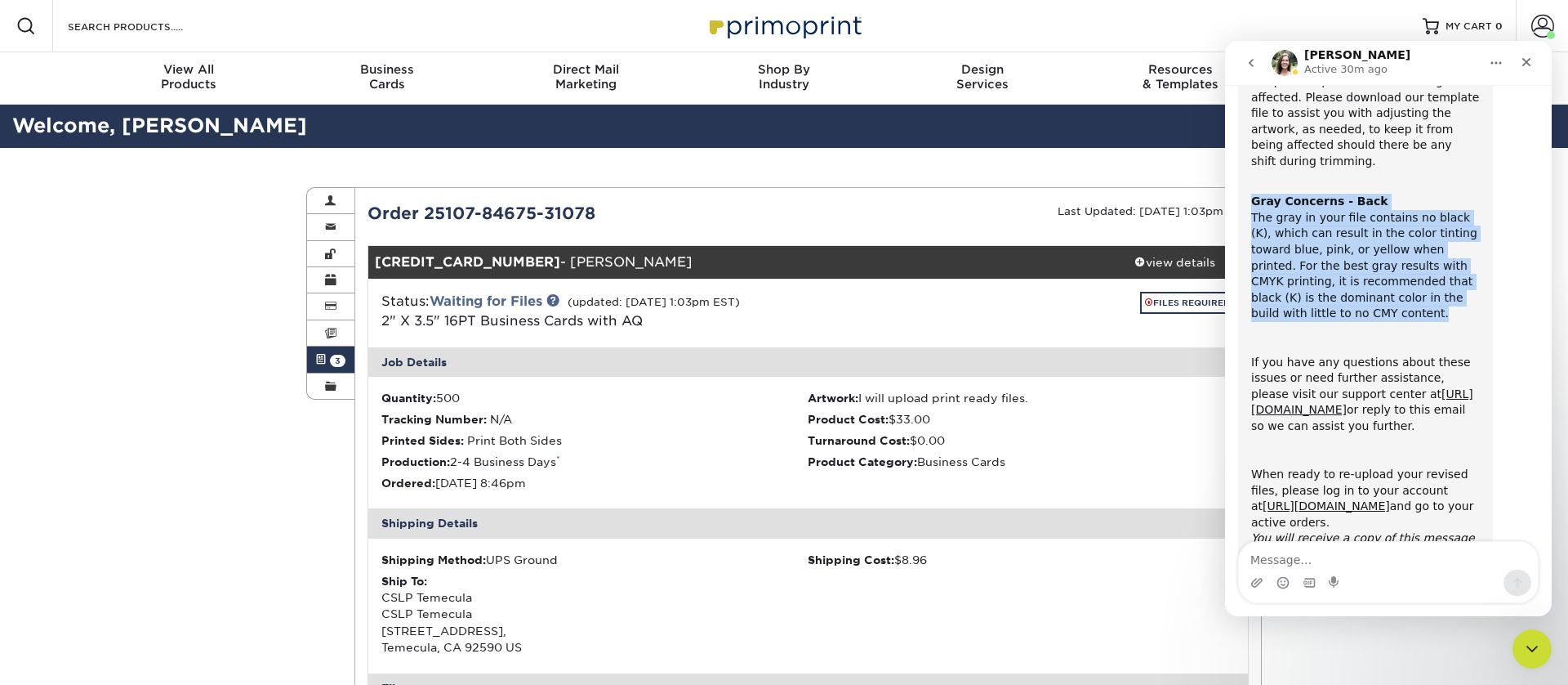
drag, startPoint x: 1254, startPoint y: 153, endPoint x: 1373, endPoint y: 269, distance: 166.2
click at [1373, 269] on div "ACTION REQUIRED: Primoprint Order 25107-84675-31078 Thank you for placing your …" at bounding box center [1366, 90] width 255 height 966
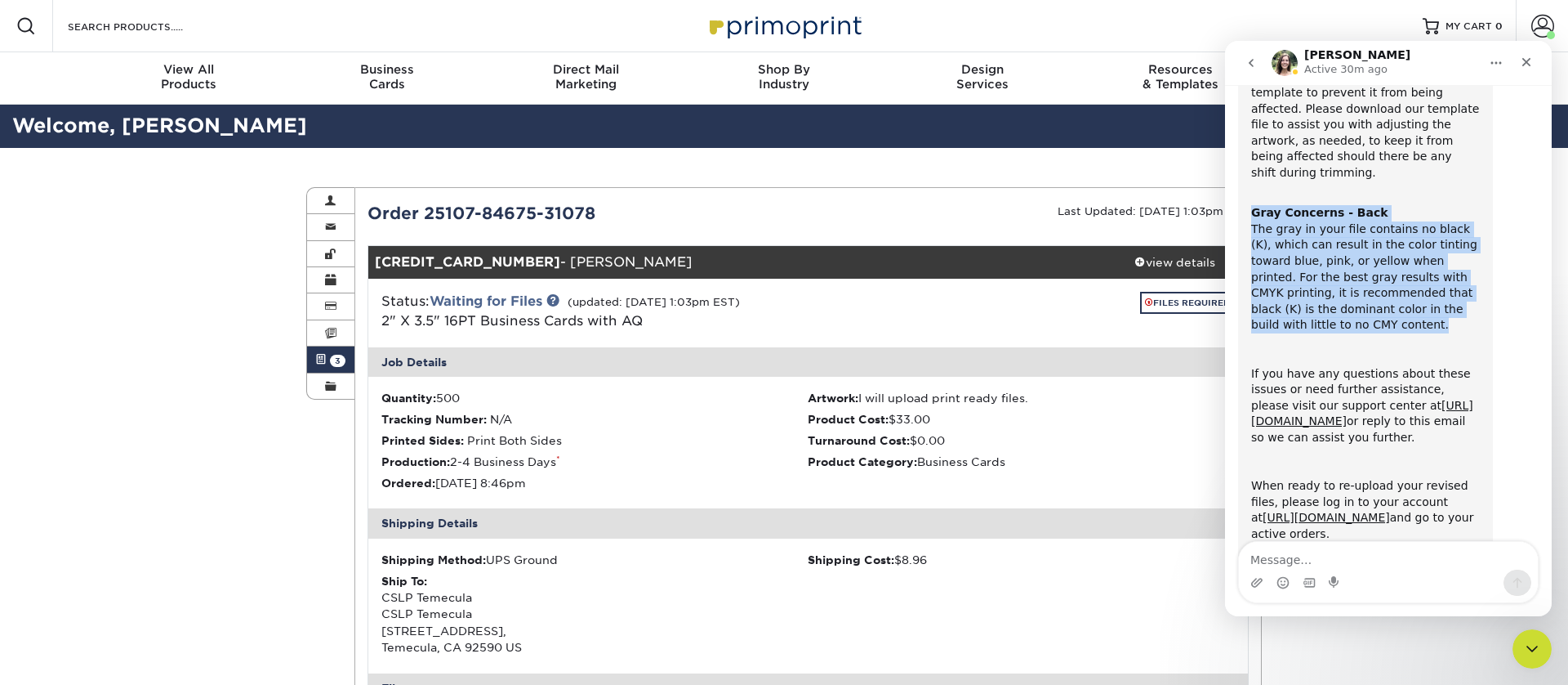
copy div "Gray Concerns - Back The gray in your file contains no black (K), which can res…"
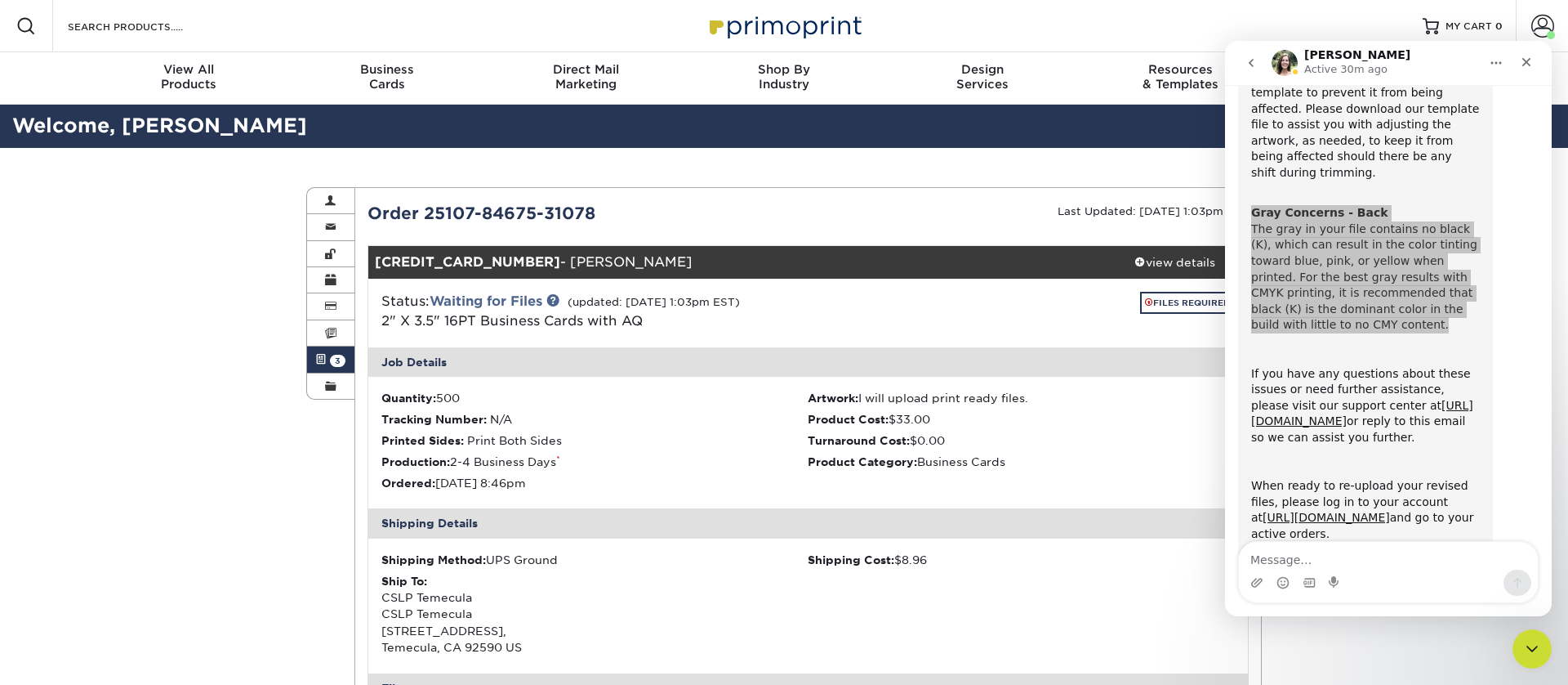
scroll to position [545, 0]
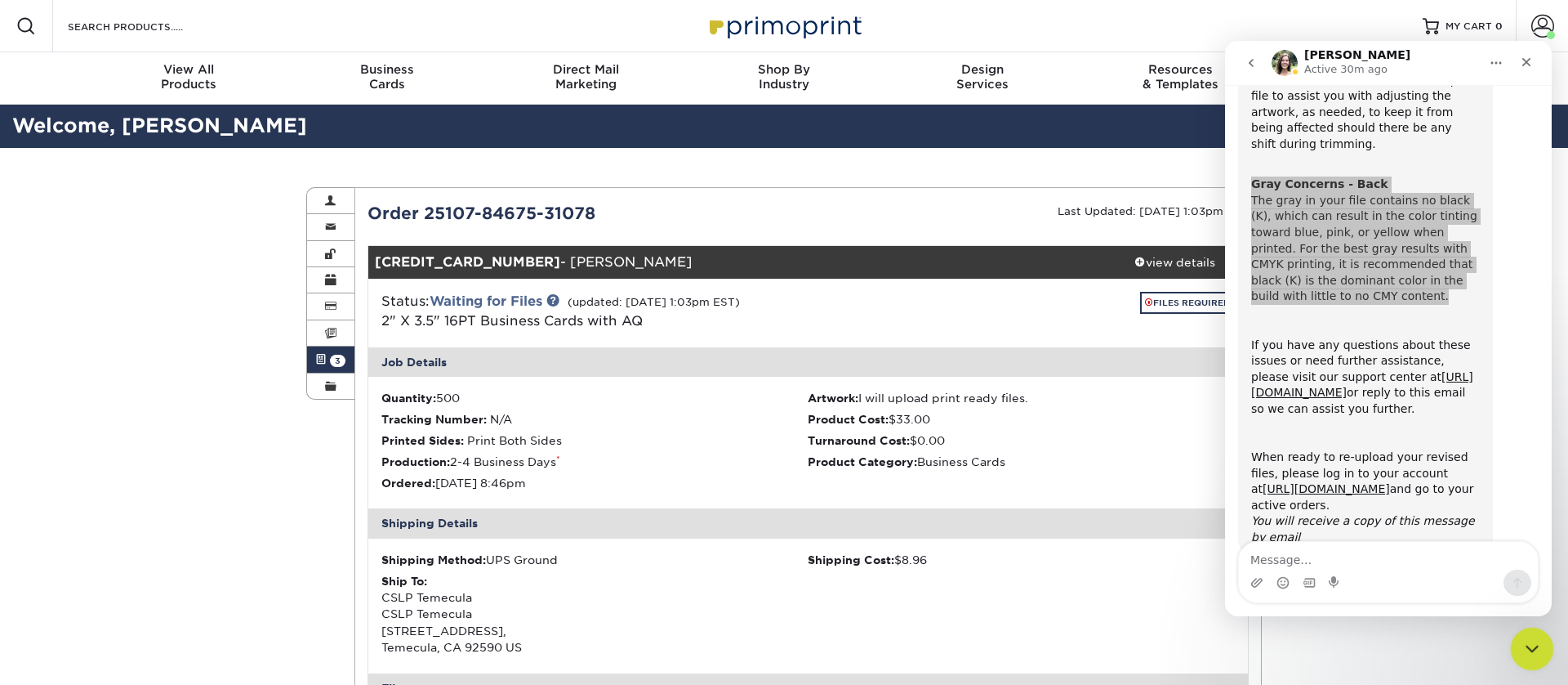
click at [1520, 642] on icon "Close Intercom Messenger" at bounding box center [1529, 646] width 19 height 19
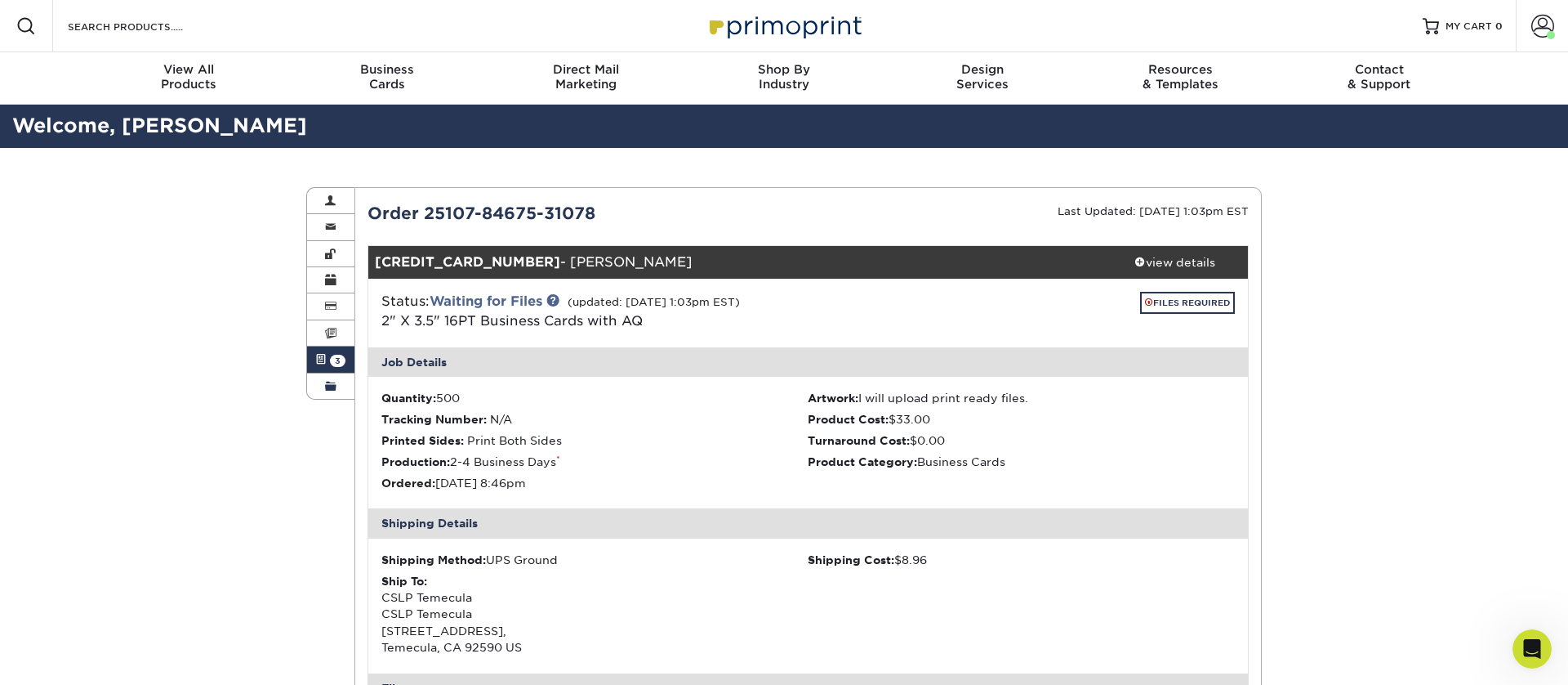
click at [344, 386] on link "Order History" at bounding box center [331, 386] width 47 height 25
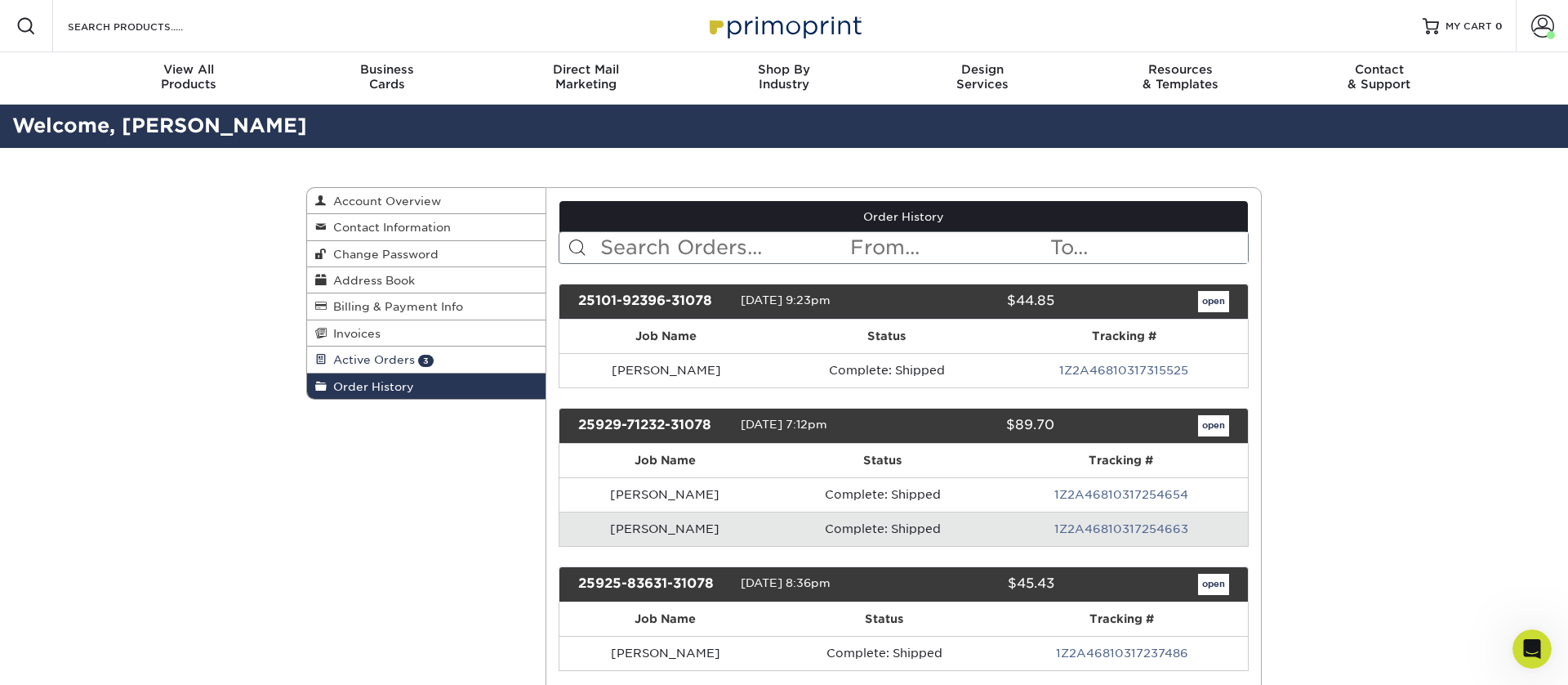
click at [377, 353] on span "Active Orders" at bounding box center [370, 360] width 88 height 13
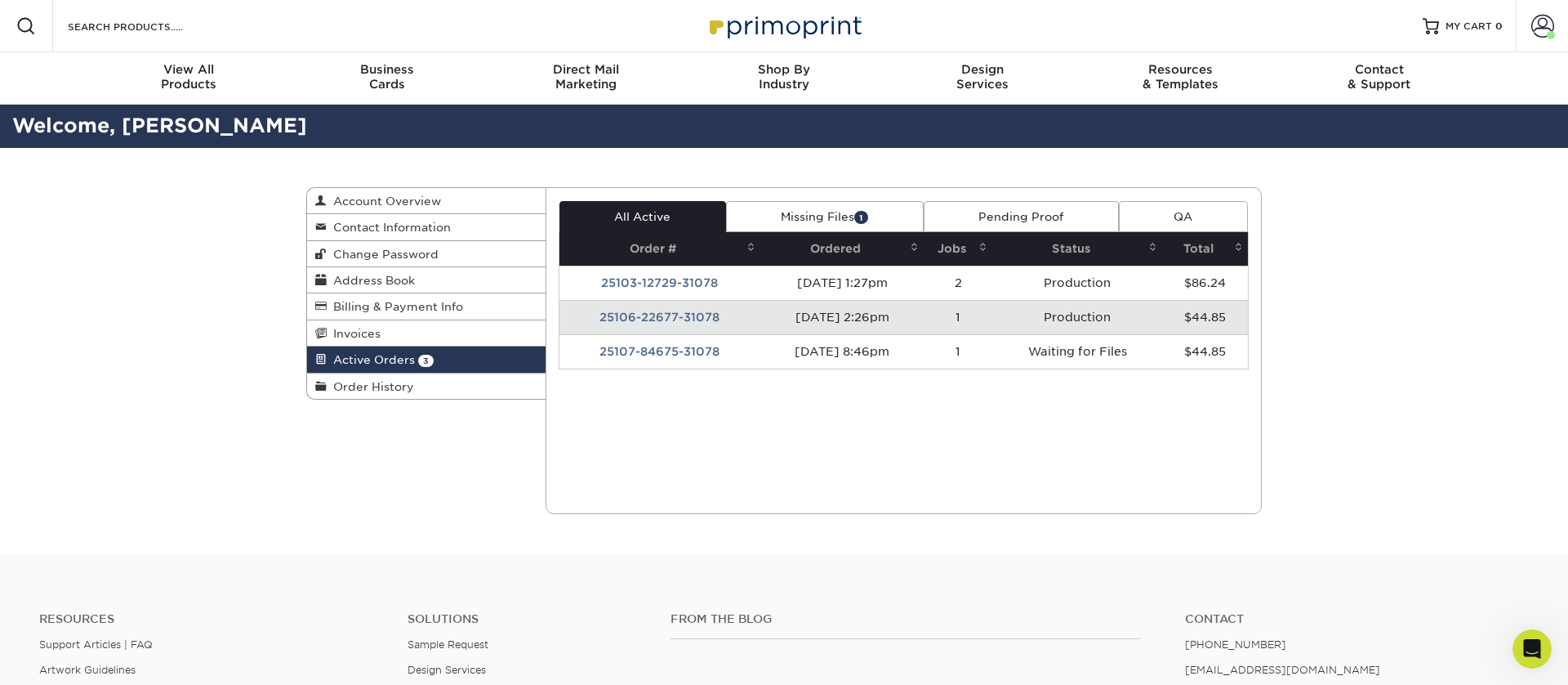
click at [816, 212] on link "Missing Files 1" at bounding box center [825, 216] width 198 height 31
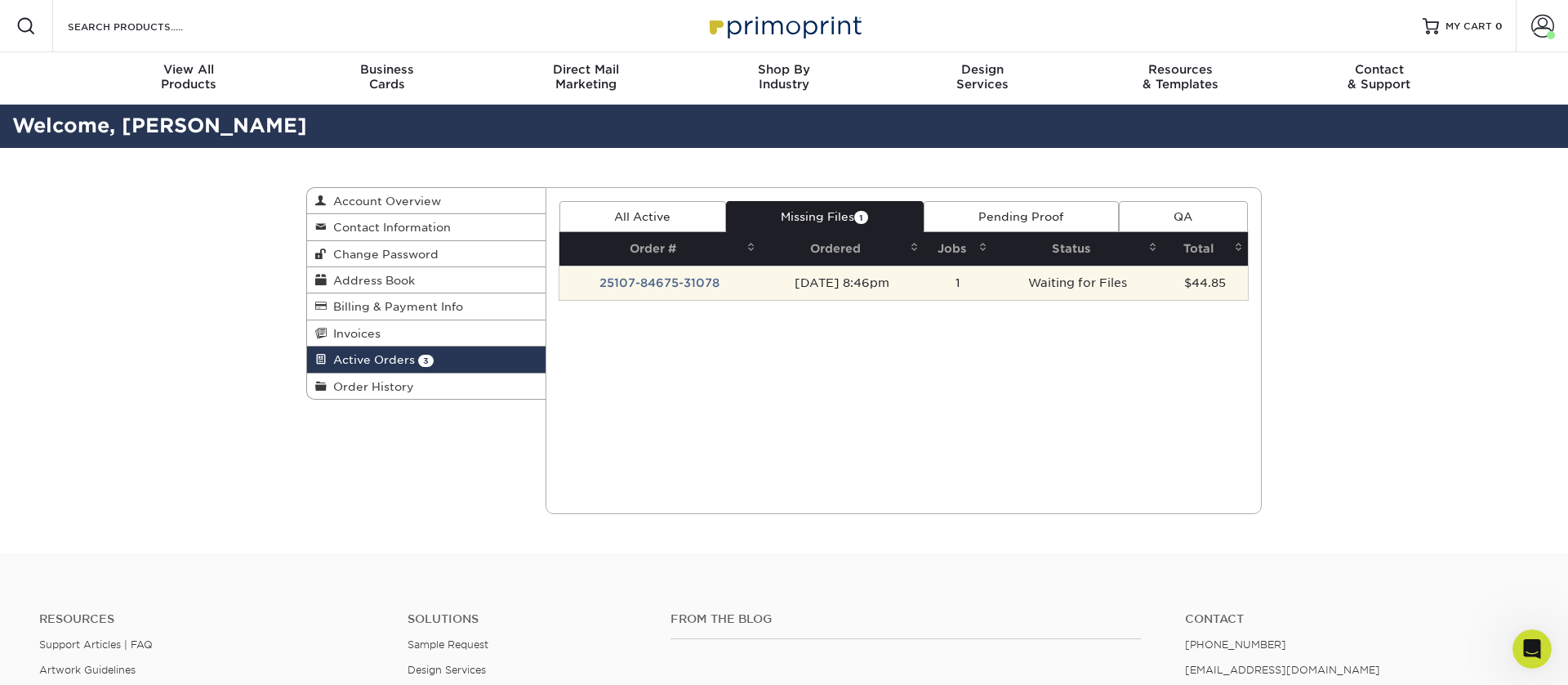
click at [737, 284] on td "25107-84675-31078" at bounding box center [659, 282] width 201 height 34
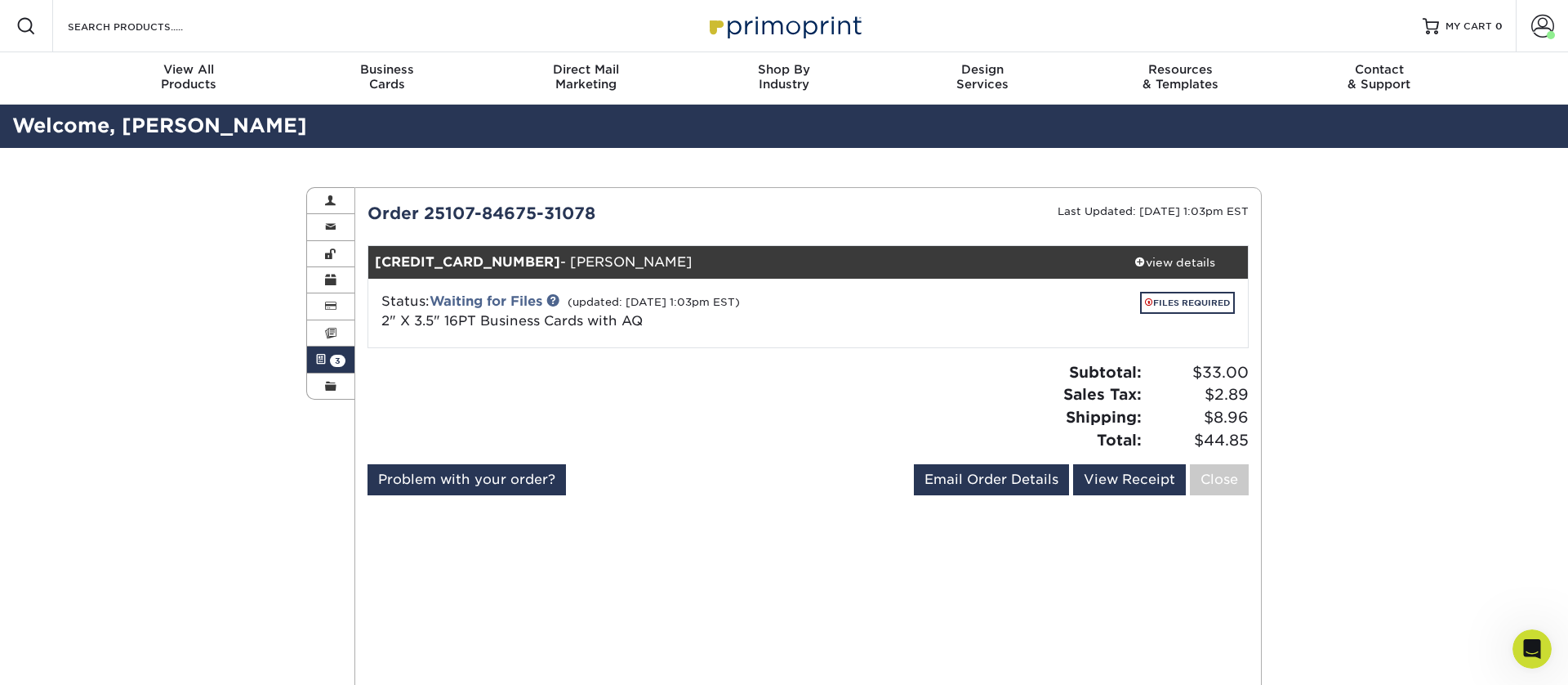
scroll to position [7, 0]
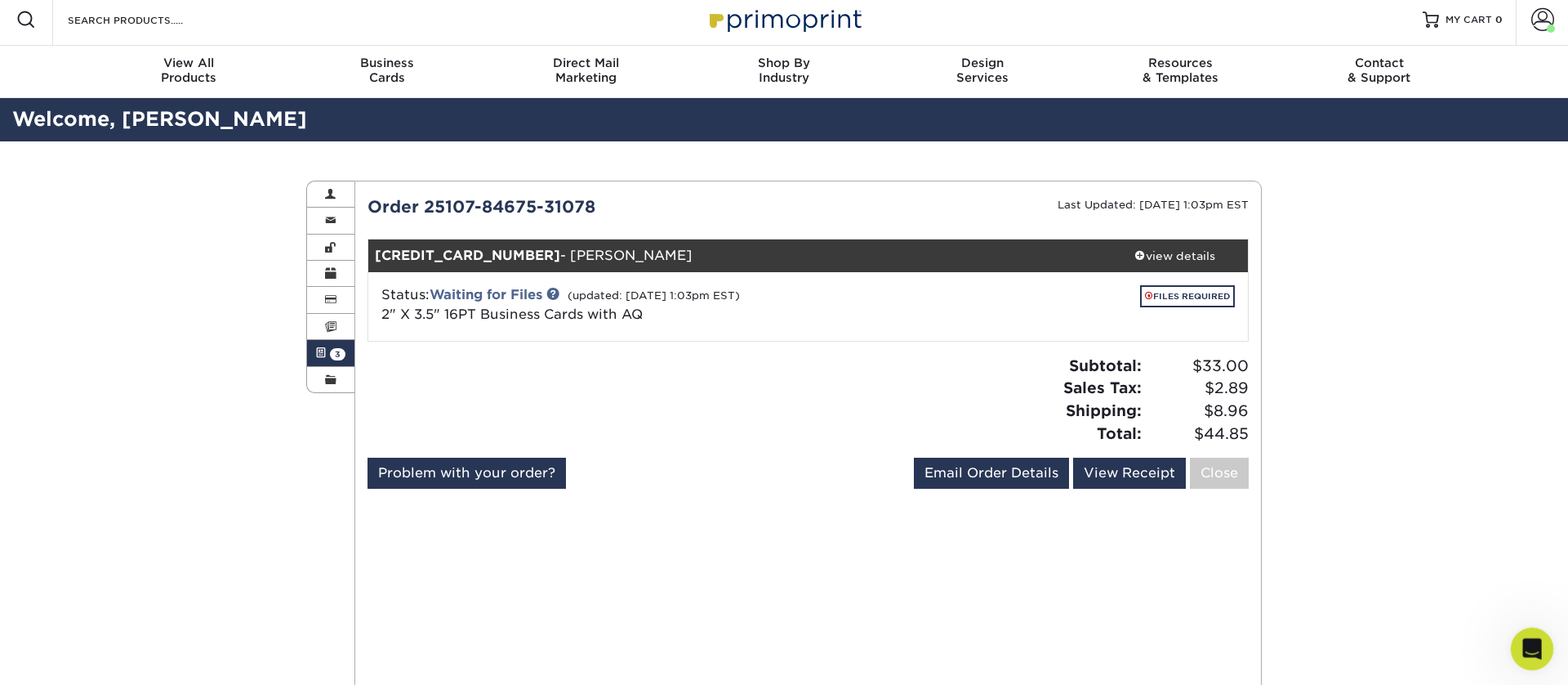
click at [1534, 646] on icon "Open Intercom Messenger" at bounding box center [1530, 646] width 27 height 27
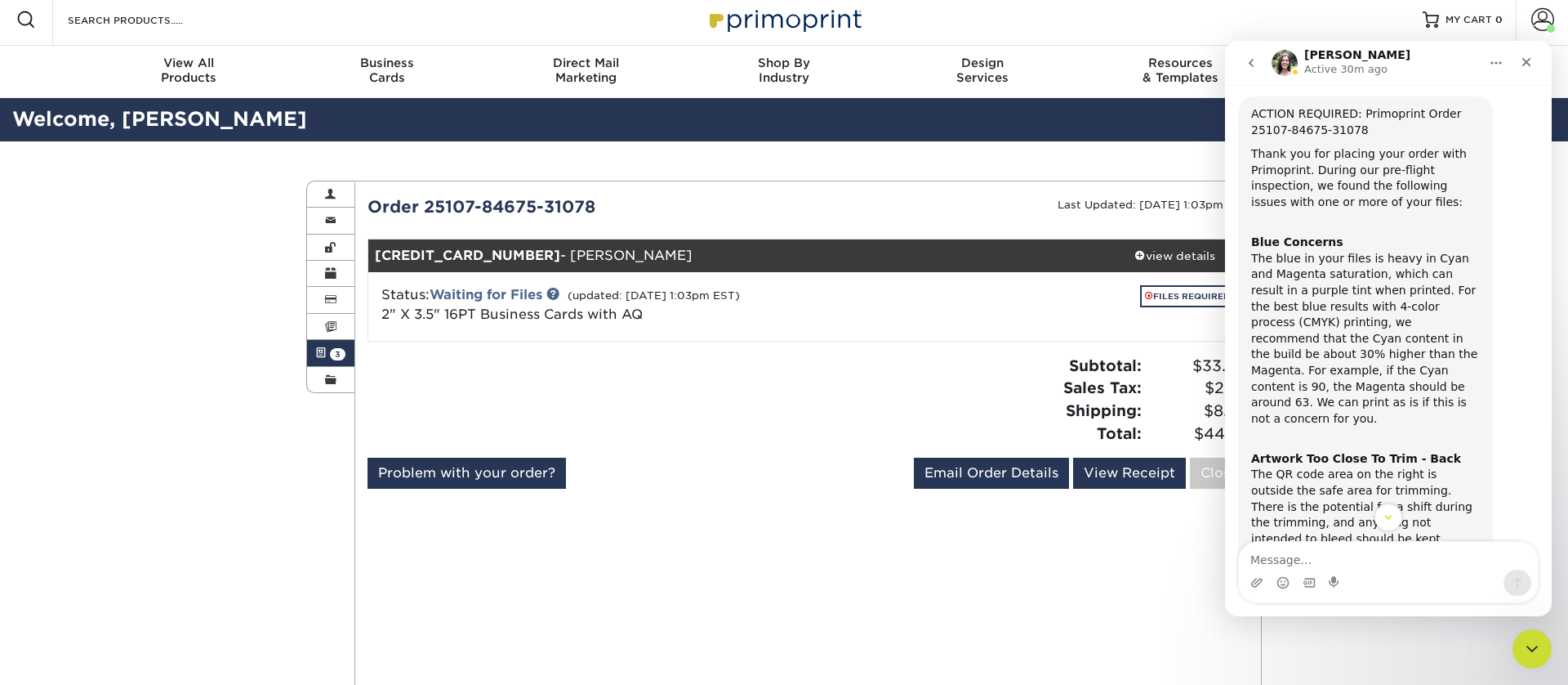
scroll to position [66, 0]
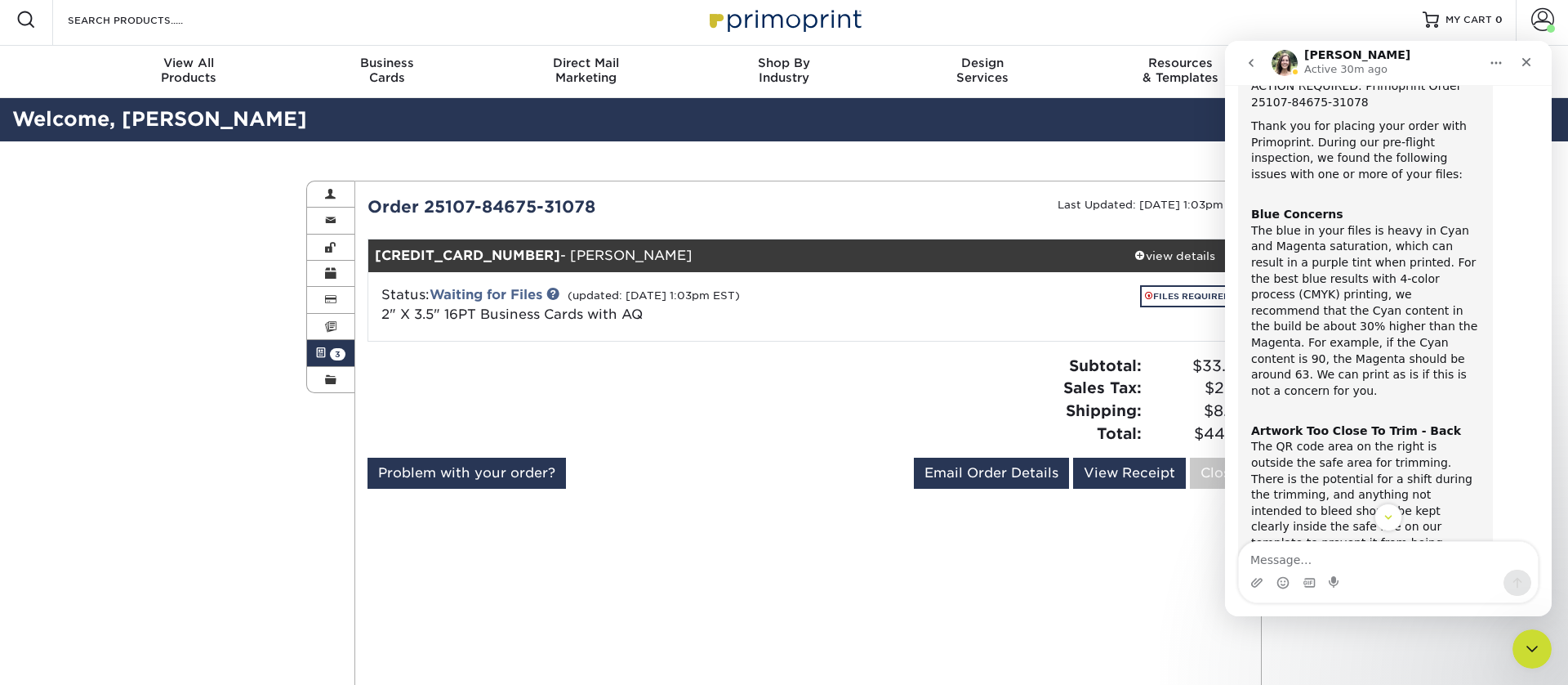
click at [1257, 232] on div "Blue Concerns The blue in your files is heavy in Cyan and Magenta saturation, w…" at bounding box center [1365, 295] width 229 height 208
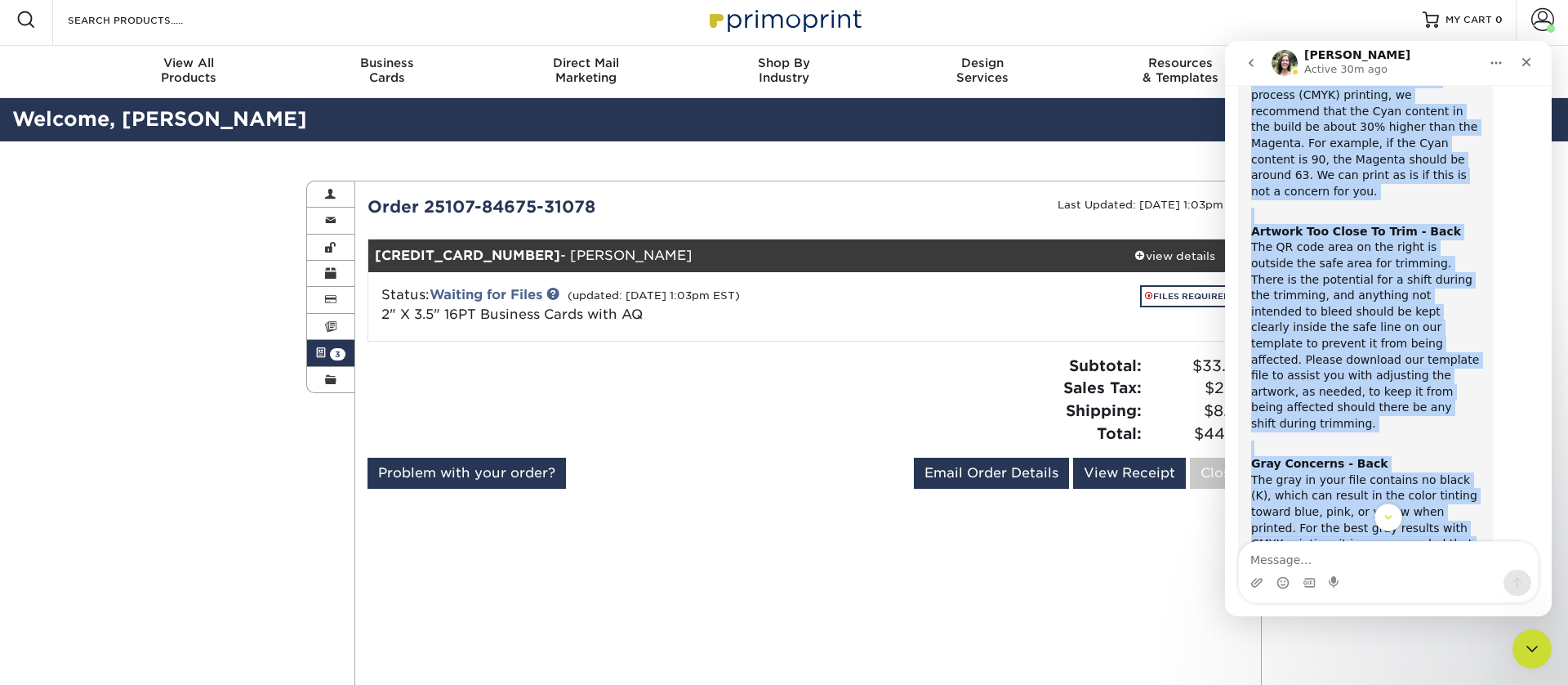
scroll to position [355, 0]
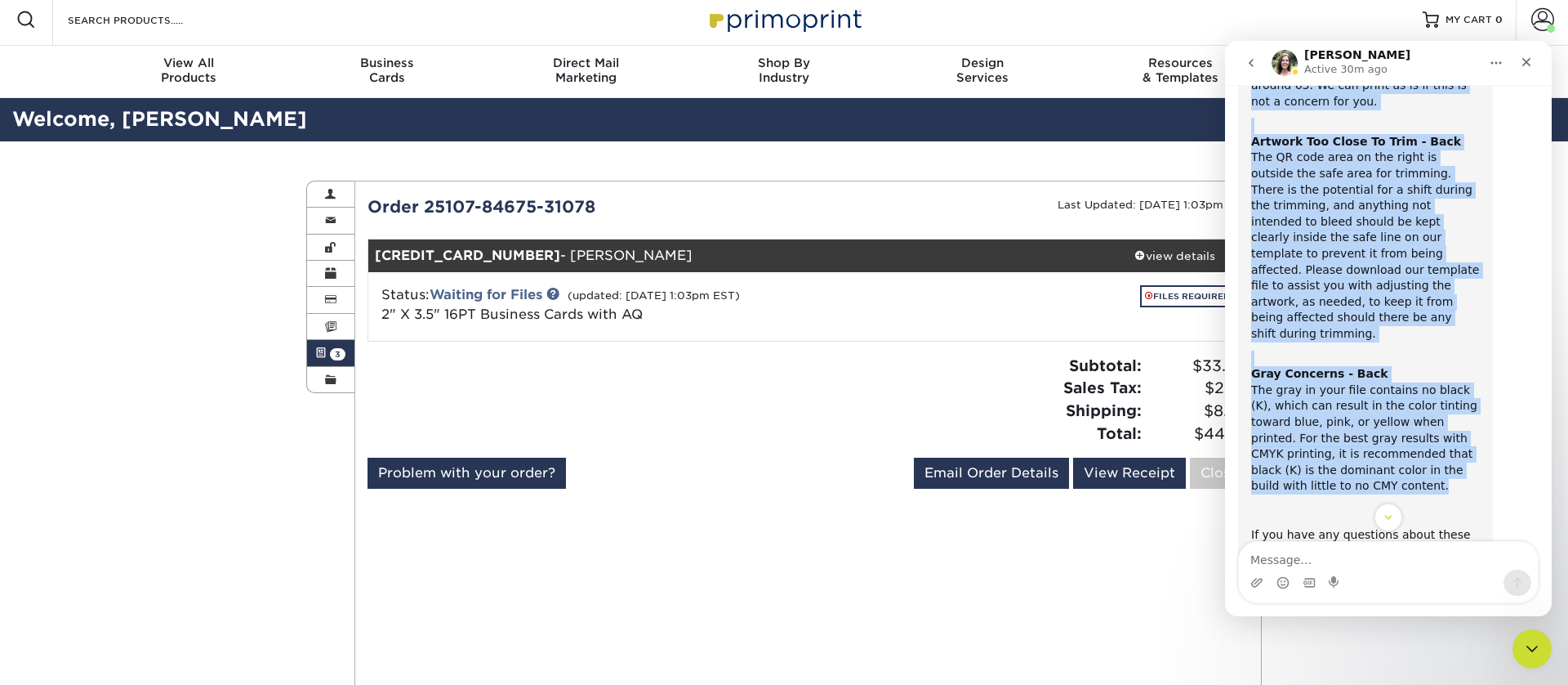
drag, startPoint x: 1300, startPoint y: 249, endPoint x: 1398, endPoint y: 434, distance: 209.4
click at [1398, 434] on div "ACTION REQUIRED: Primoprint Order 25107-84675-31078 Thank you for placing your …" at bounding box center [1365, 262] width 229 height 946
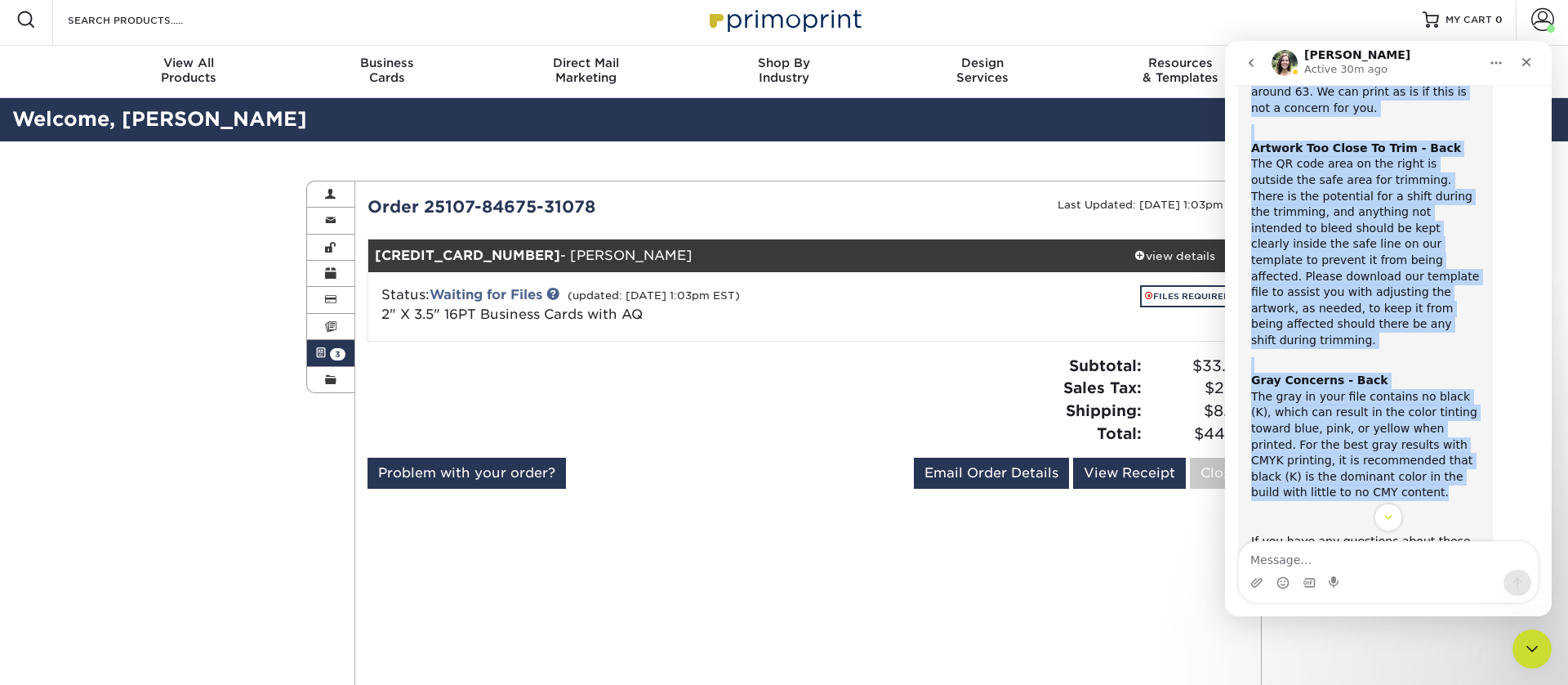
copy div "Blue Concerns The blue in your files is heavy in Cyan and Magenta saturation, w…"
